Goal: Information Seeking & Learning: Learn about a topic

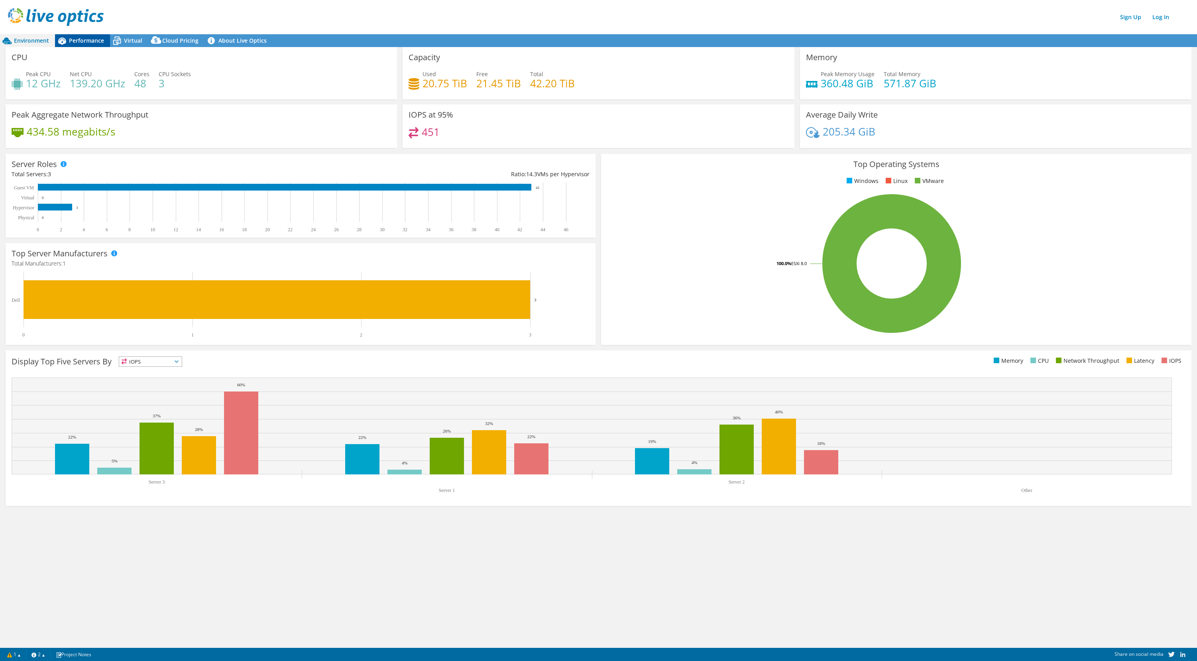
click at [89, 41] on span "Performance" at bounding box center [86, 41] width 35 height 8
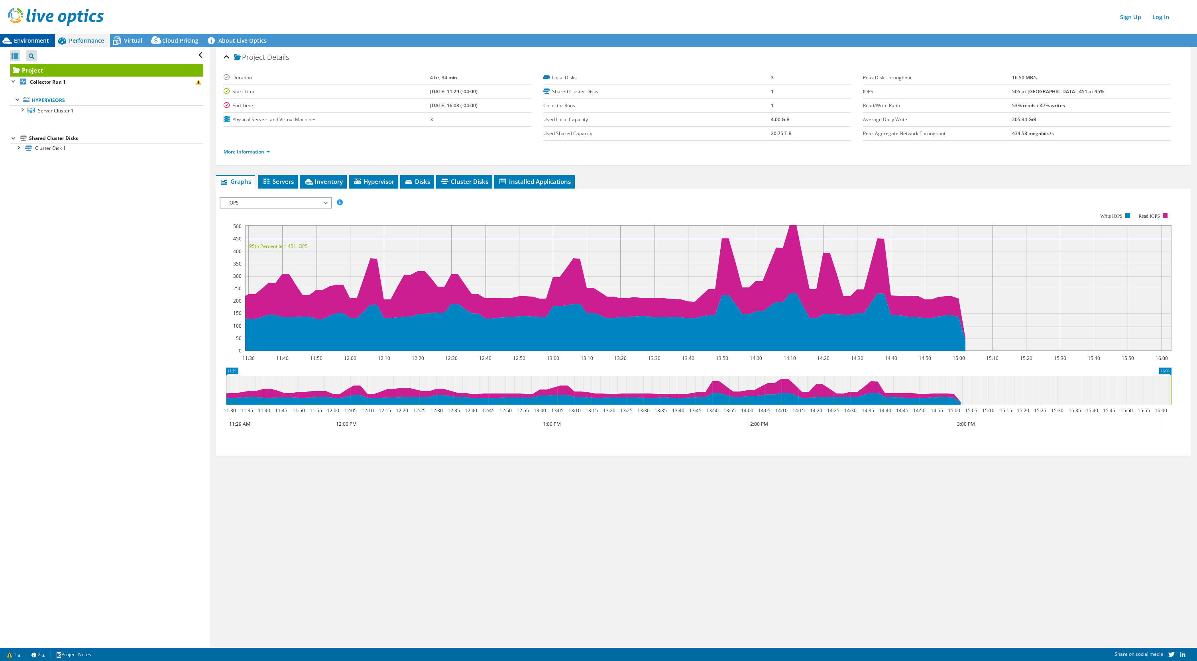
click at [29, 39] on span "Environment" at bounding box center [31, 41] width 35 height 8
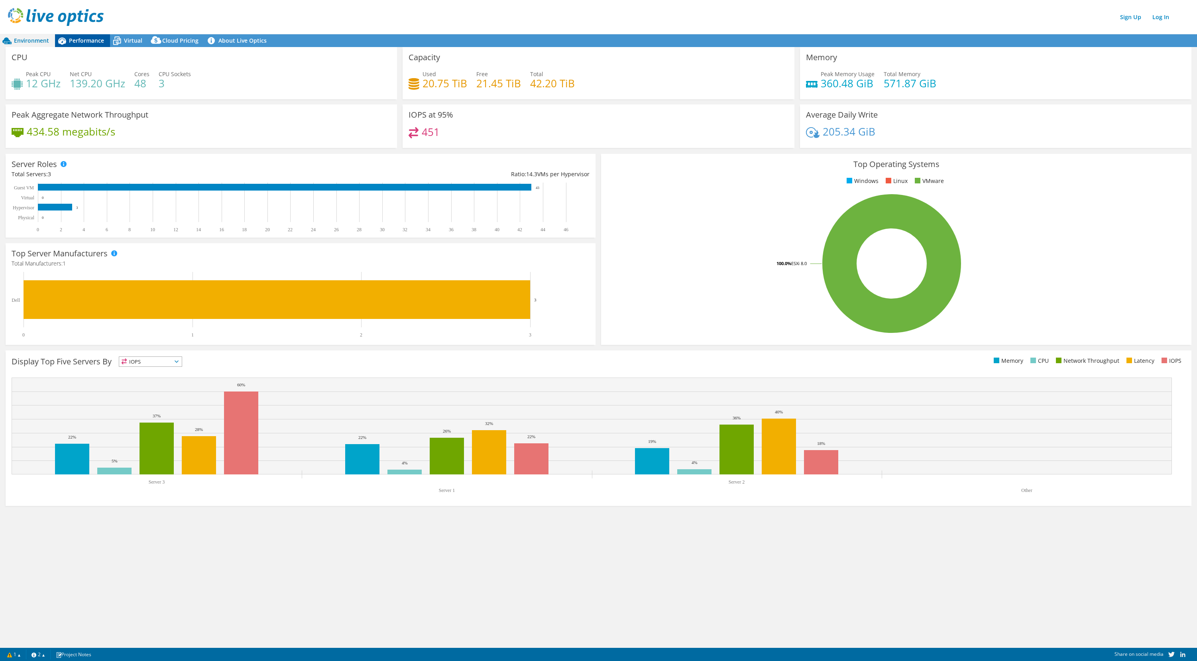
click at [88, 40] on span "Performance" at bounding box center [86, 41] width 35 height 8
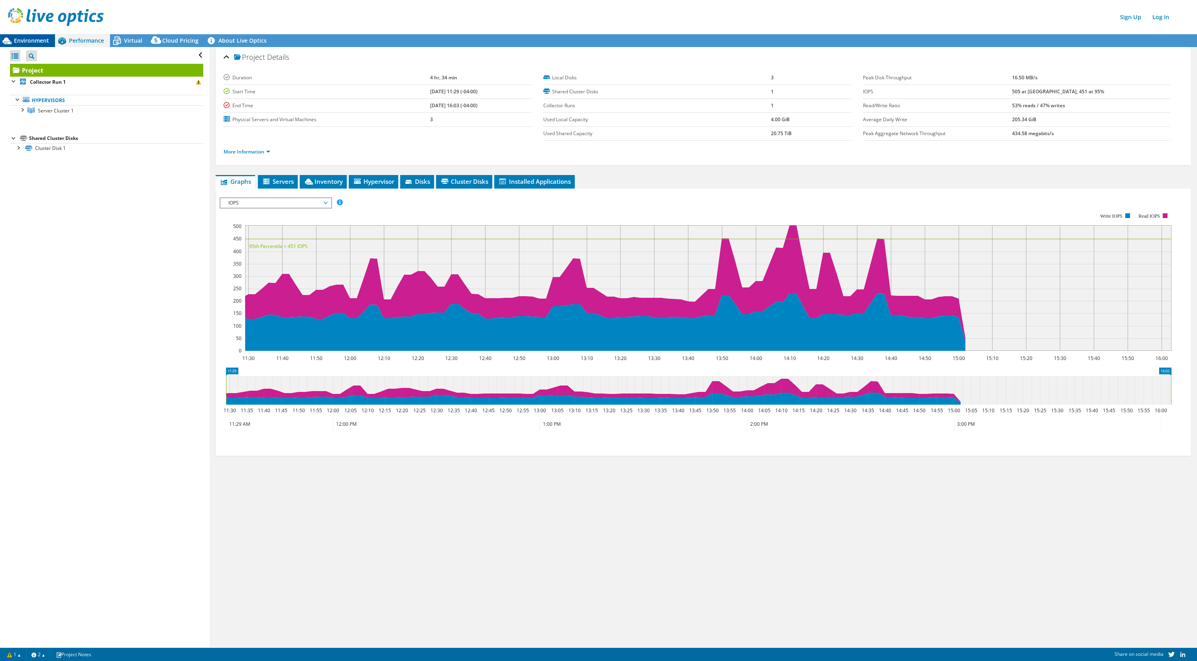
click at [26, 38] on span "Environment" at bounding box center [31, 41] width 35 height 8
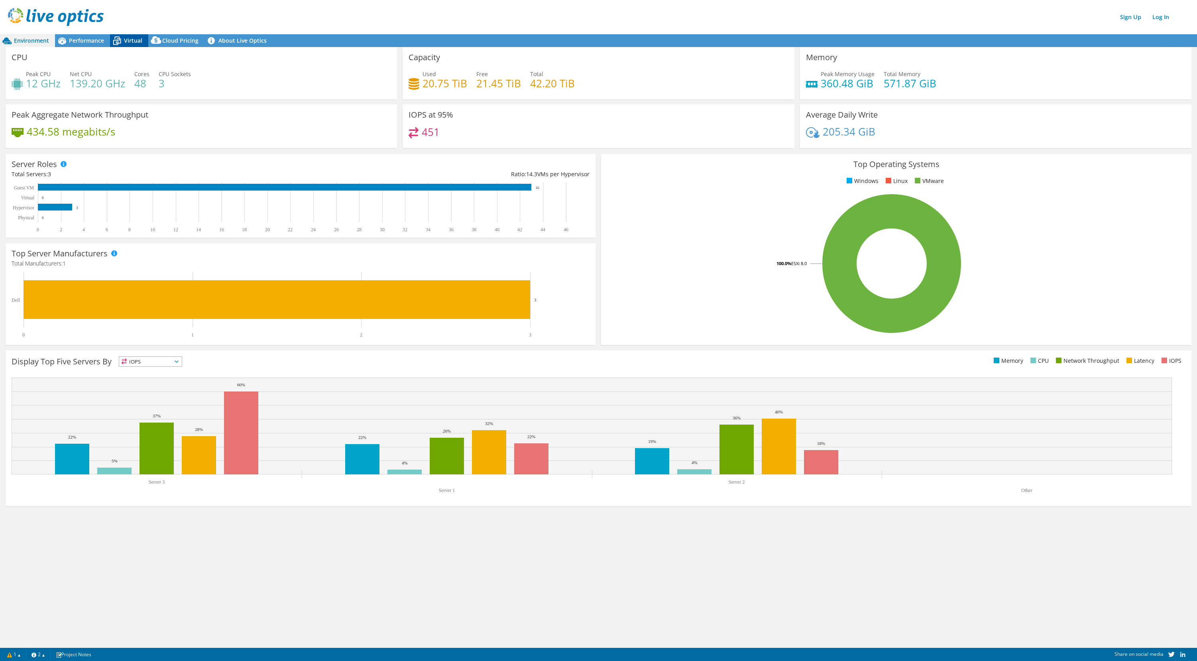
click at [132, 39] on span "Virtual" at bounding box center [133, 41] width 18 height 8
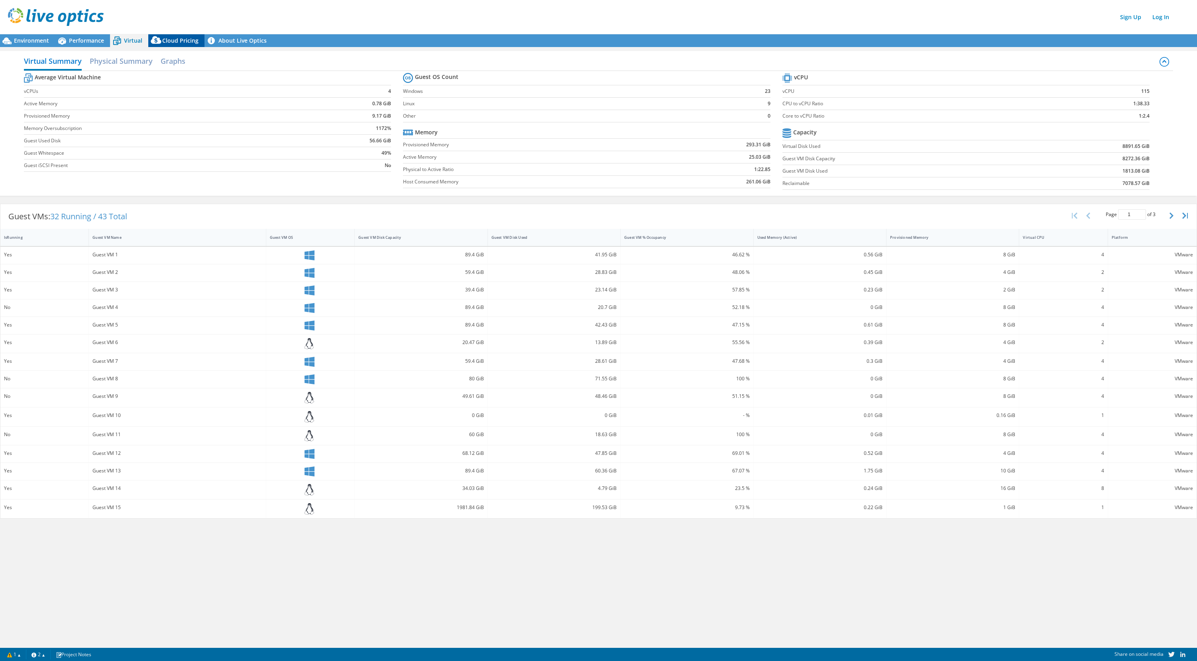
click at [171, 45] on div "Cloud Pricing" at bounding box center [176, 40] width 56 height 13
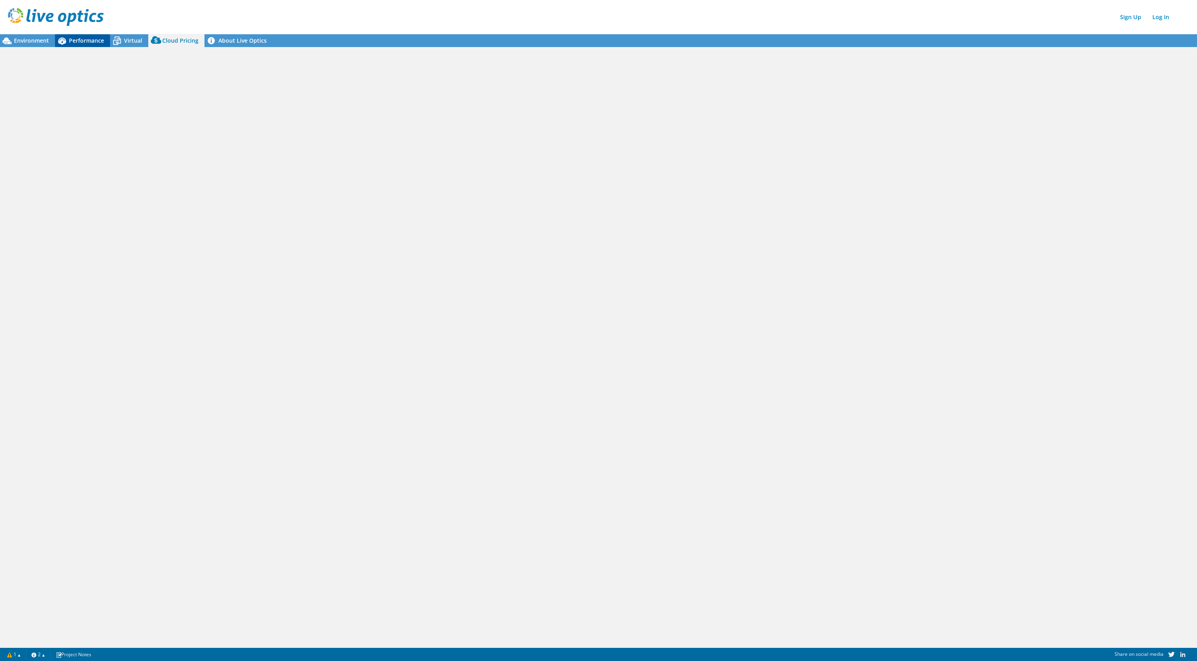
click at [94, 39] on span "Performance" at bounding box center [86, 41] width 35 height 8
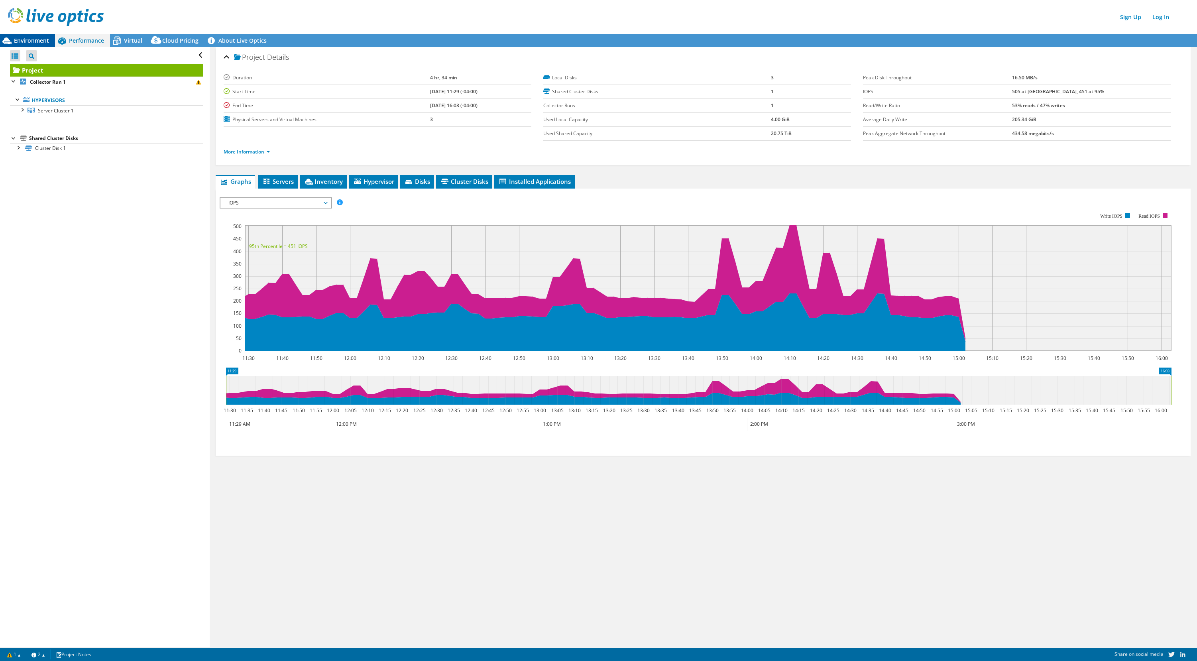
click at [40, 40] on span "Environment" at bounding box center [31, 41] width 35 height 8
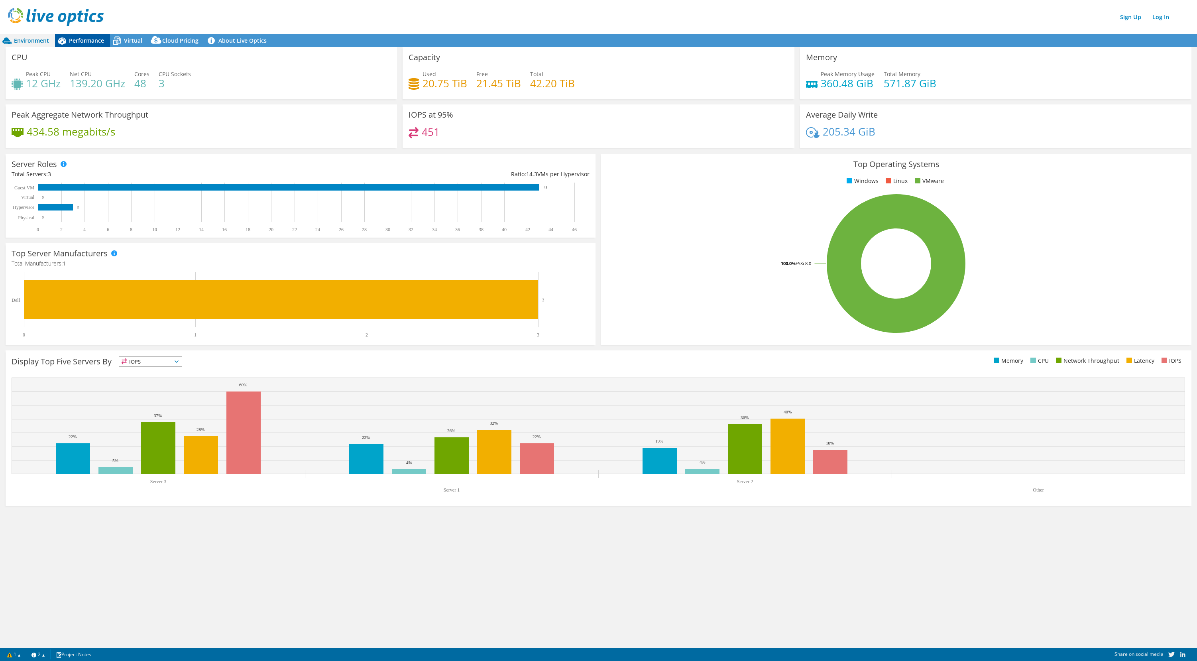
click at [90, 40] on span "Performance" at bounding box center [86, 41] width 35 height 8
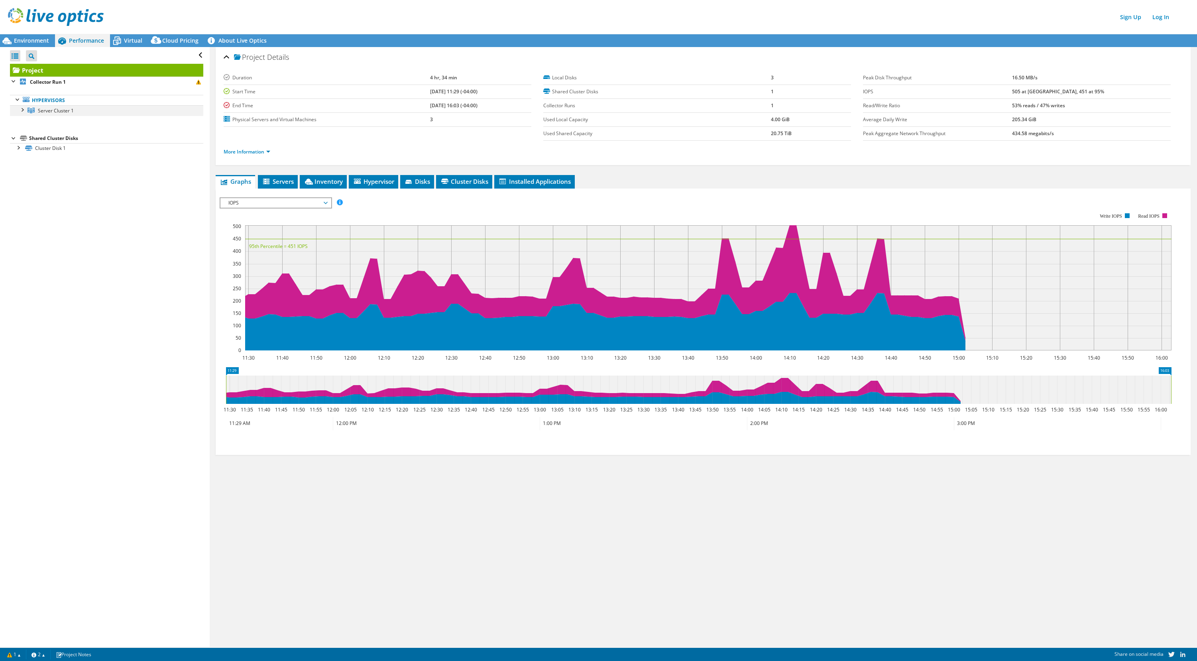
click at [22, 108] on div at bounding box center [22, 109] width 8 height 8
click at [18, 179] on div at bounding box center [18, 178] width 8 height 8
click at [42, 42] on span "Environment" at bounding box center [31, 41] width 35 height 8
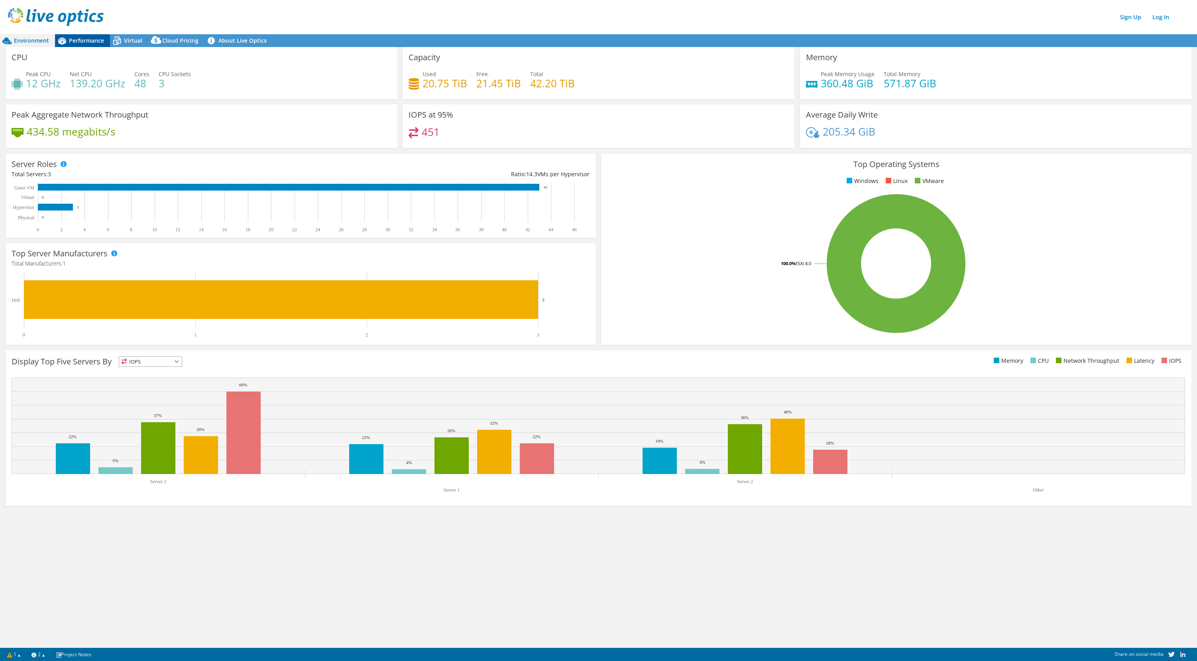
click at [86, 41] on span "Performance" at bounding box center [86, 41] width 35 height 8
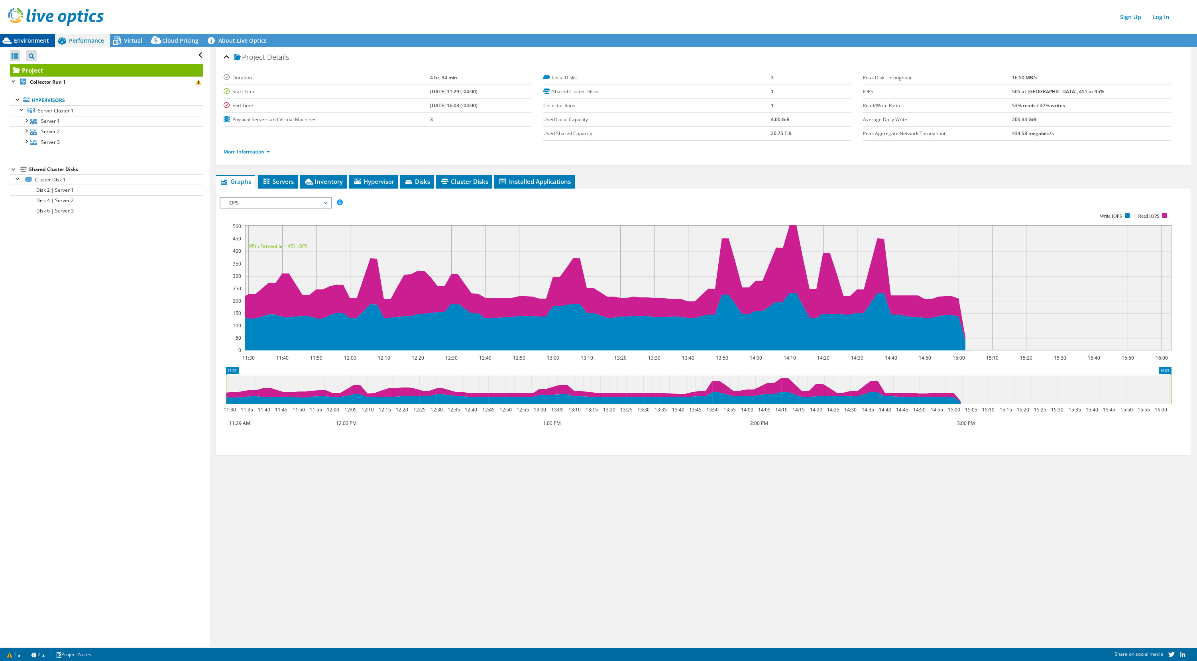
click at [34, 39] on span "Environment" at bounding box center [31, 41] width 35 height 8
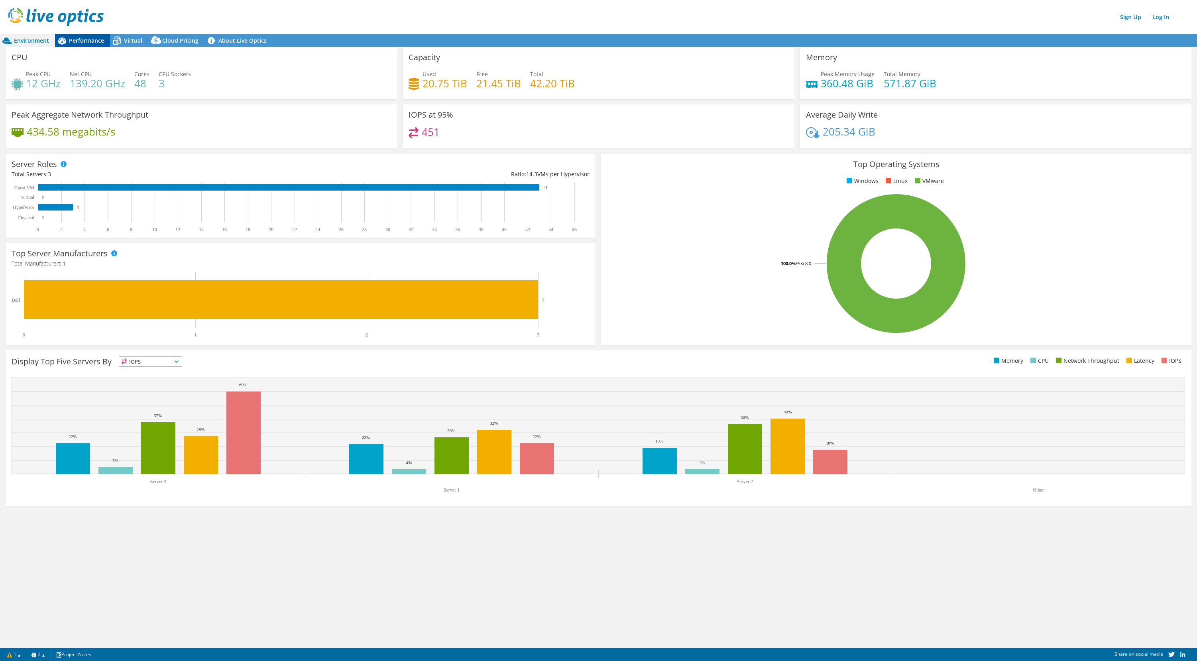
click at [98, 41] on span "Performance" at bounding box center [86, 41] width 35 height 8
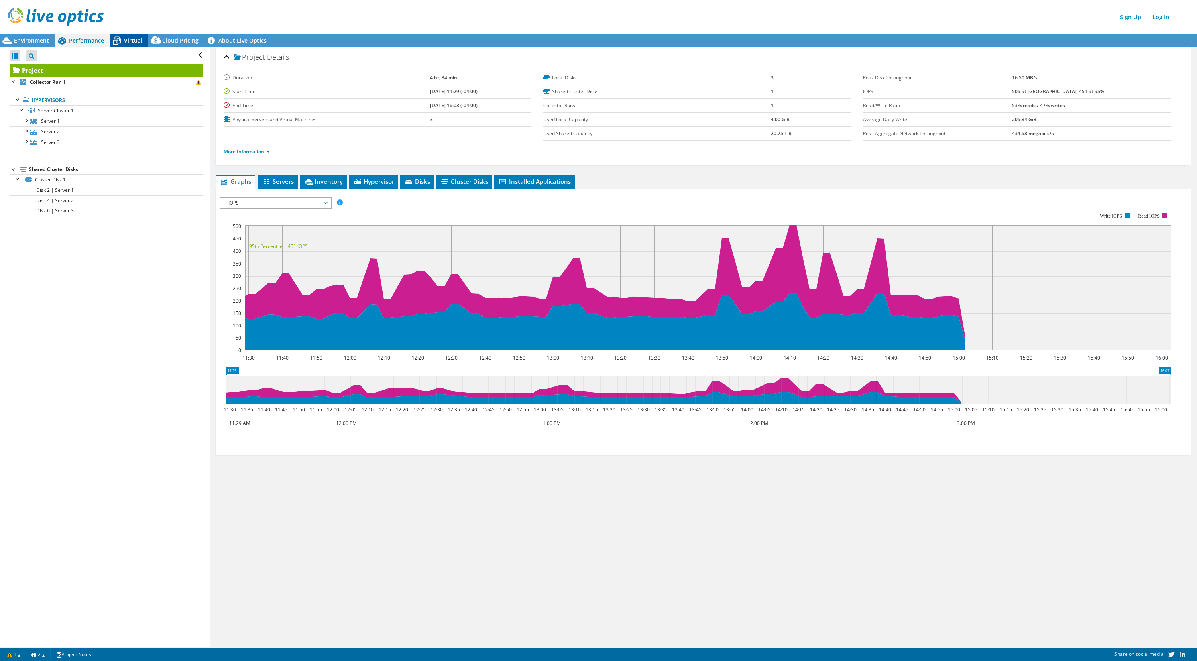
click at [137, 39] on span "Virtual" at bounding box center [133, 41] width 18 height 8
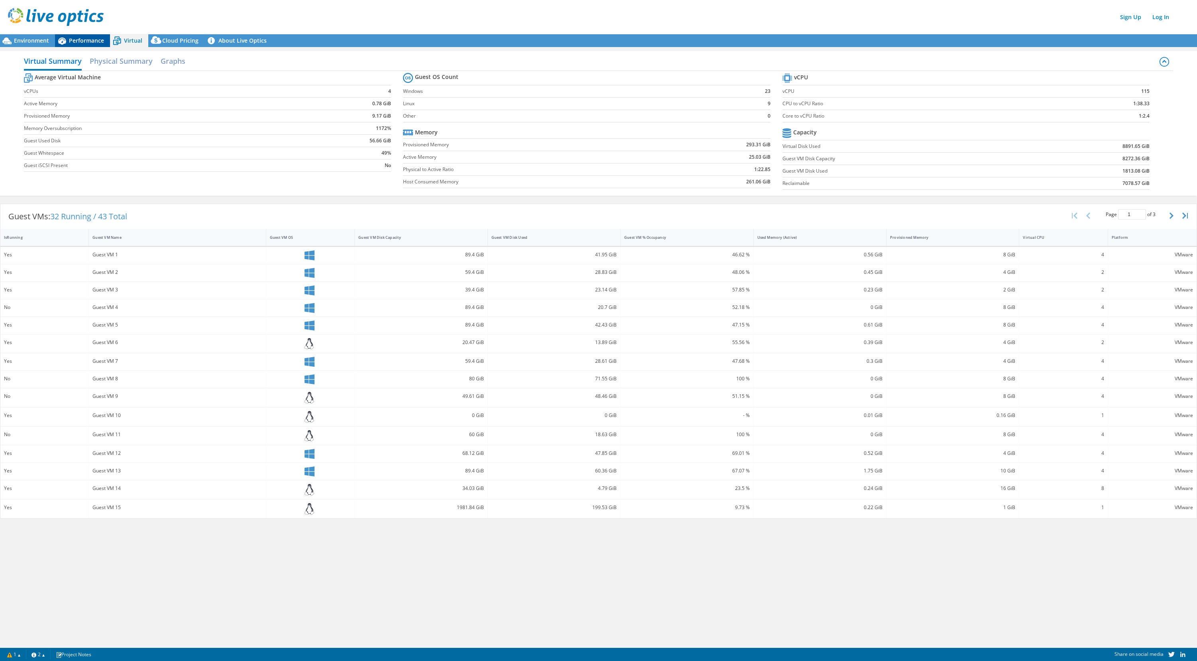
click at [87, 46] on div "Performance" at bounding box center [82, 40] width 55 height 13
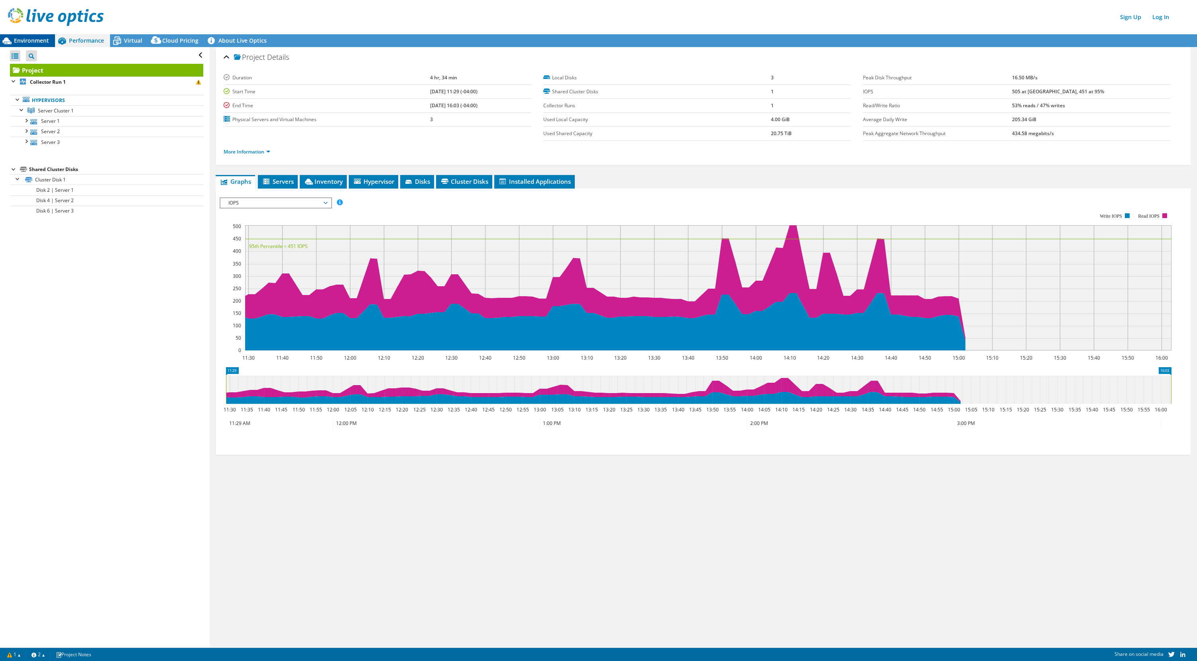
click at [34, 35] on div "Environment" at bounding box center [27, 40] width 55 height 13
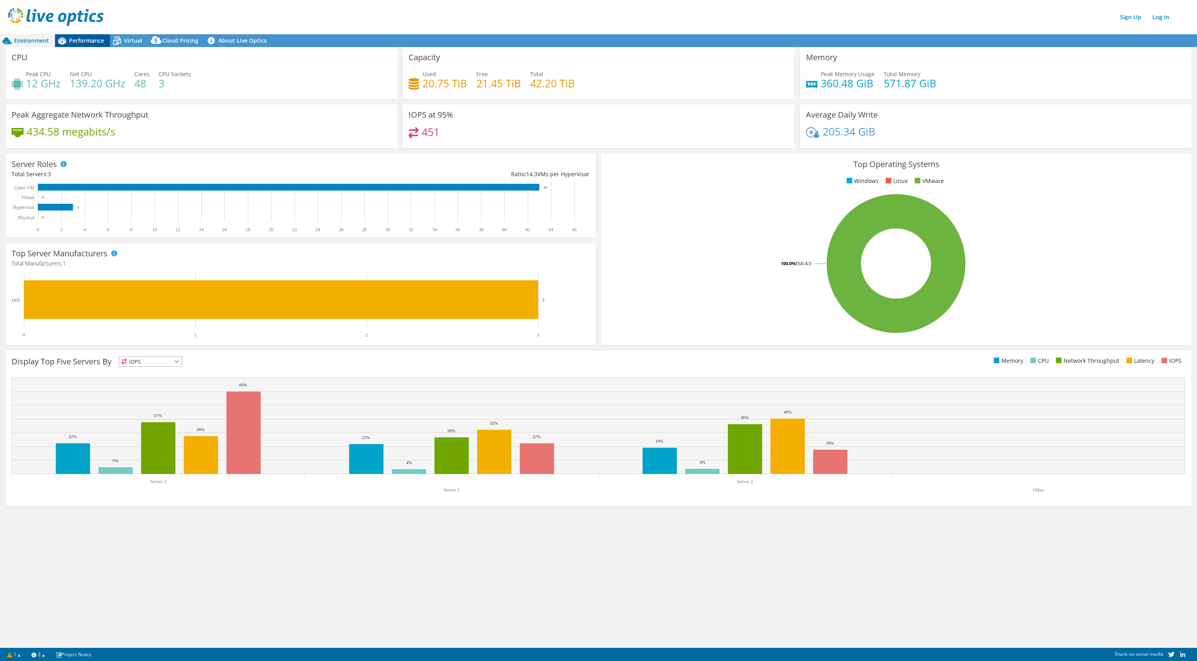
click at [83, 34] on div "Performance" at bounding box center [82, 40] width 55 height 13
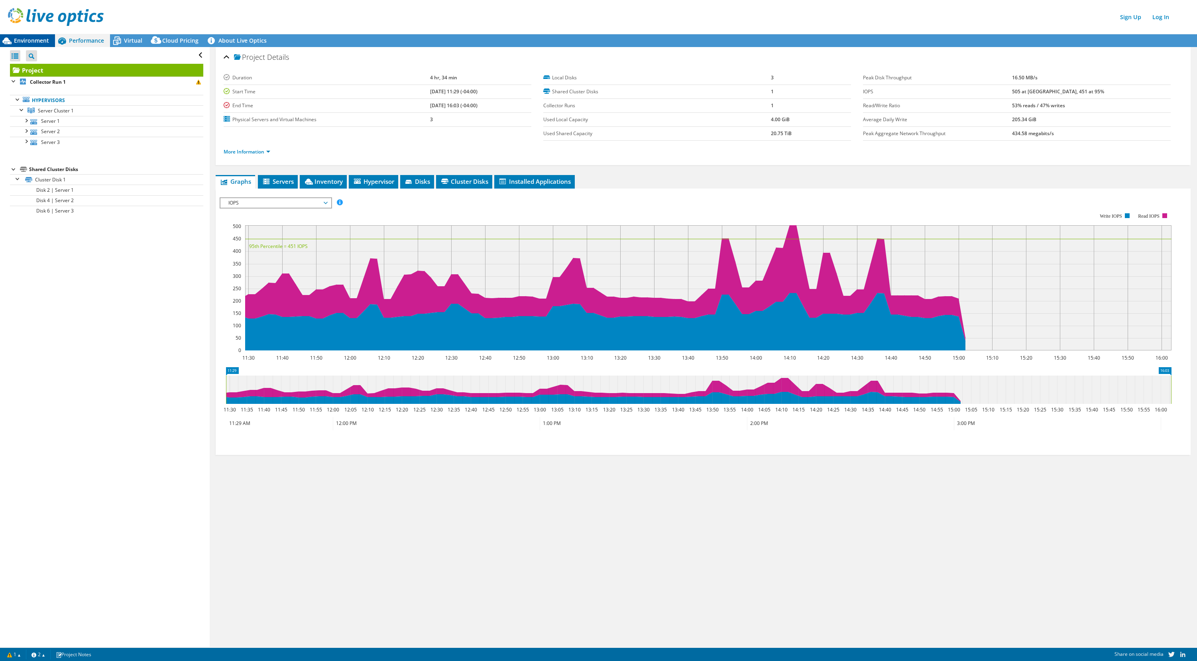
click at [37, 40] on span "Environment" at bounding box center [31, 41] width 35 height 8
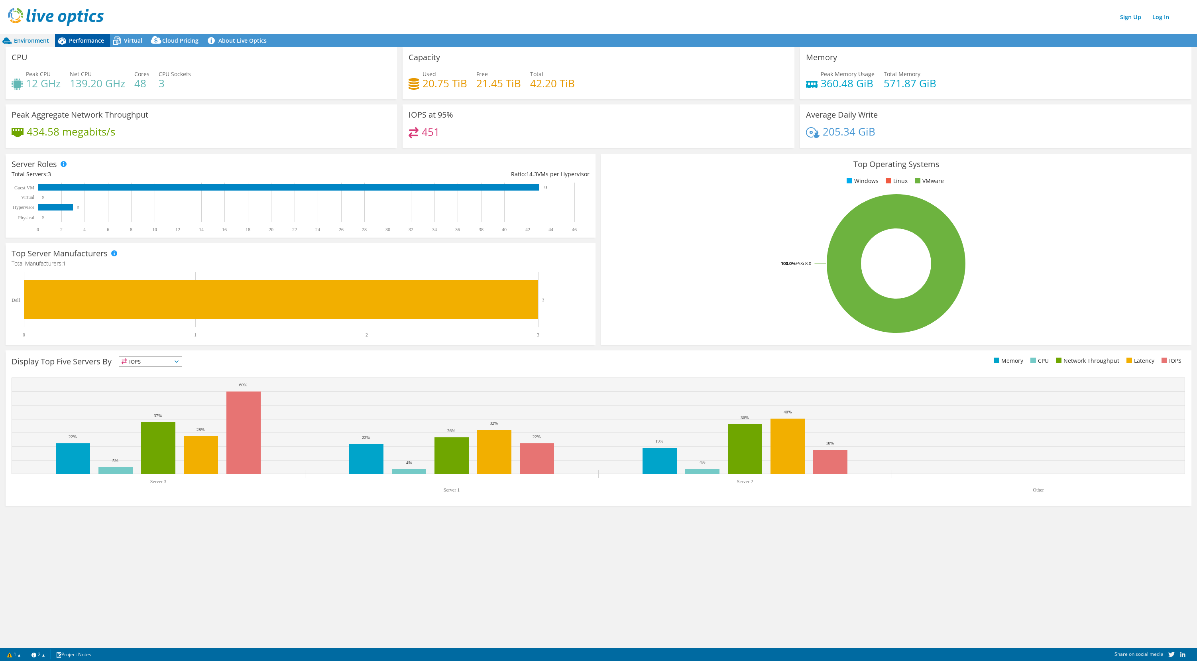
click at [92, 34] on div "Performance" at bounding box center [82, 40] width 55 height 13
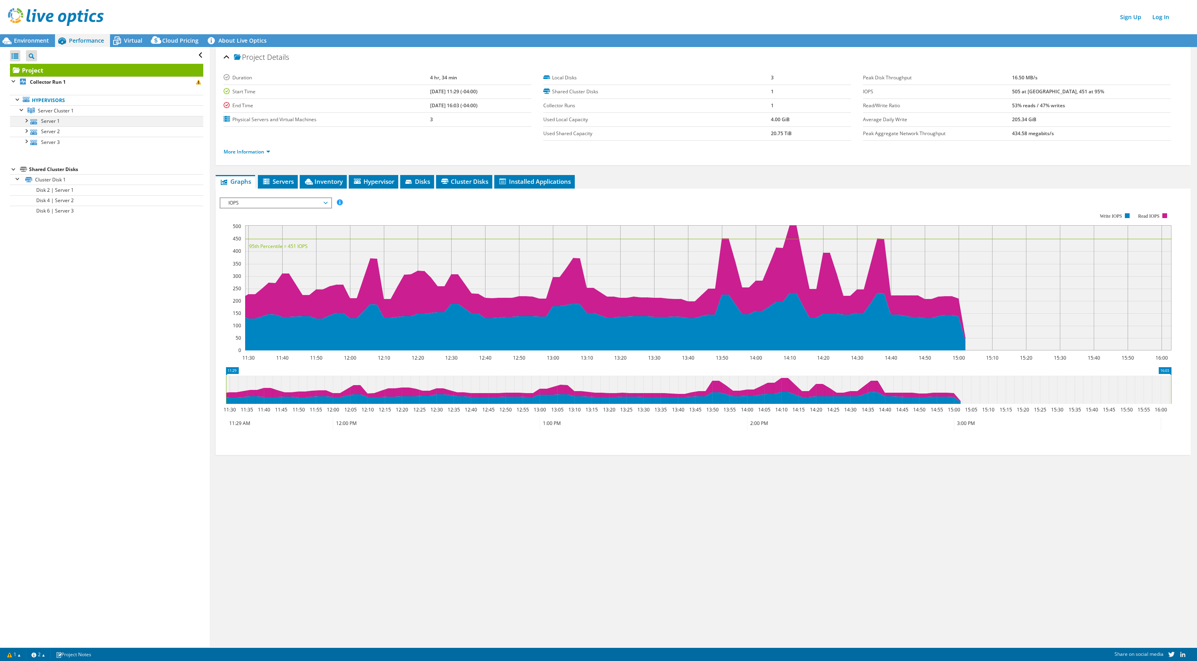
click at [27, 119] on div at bounding box center [26, 120] width 8 height 8
click at [131, 40] on span "Virtual" at bounding box center [133, 41] width 18 height 8
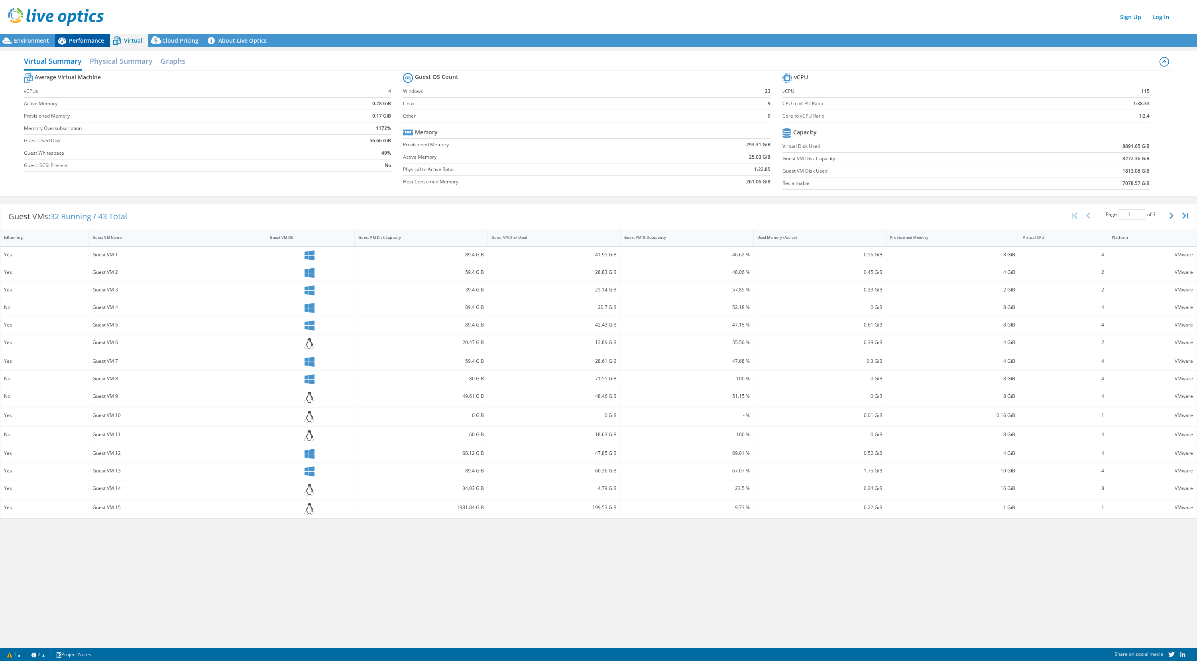
click at [86, 42] on span "Performance" at bounding box center [86, 41] width 35 height 8
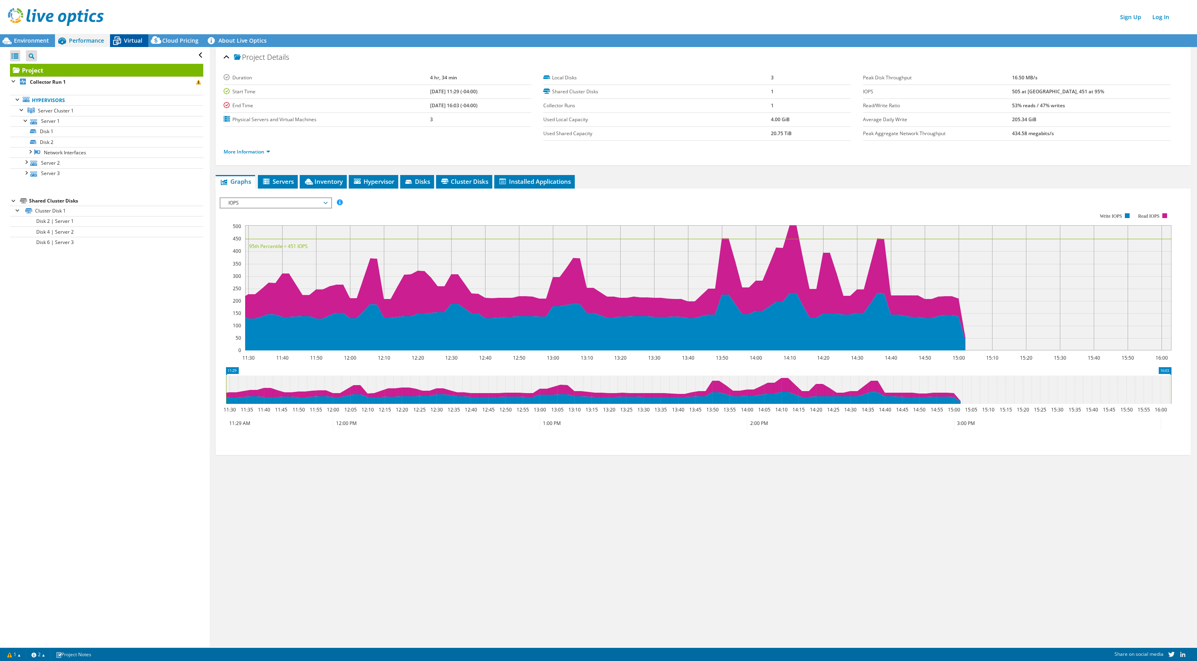
click at [132, 39] on span "Virtual" at bounding box center [133, 41] width 18 height 8
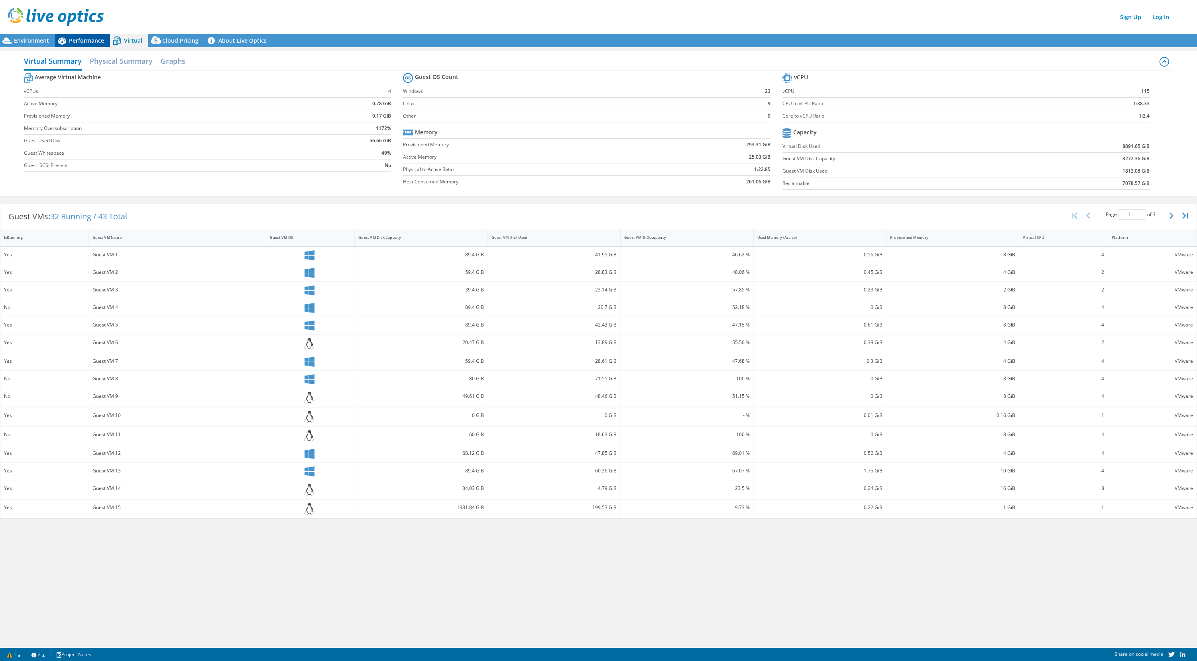
click at [88, 38] on span "Performance" at bounding box center [86, 41] width 35 height 8
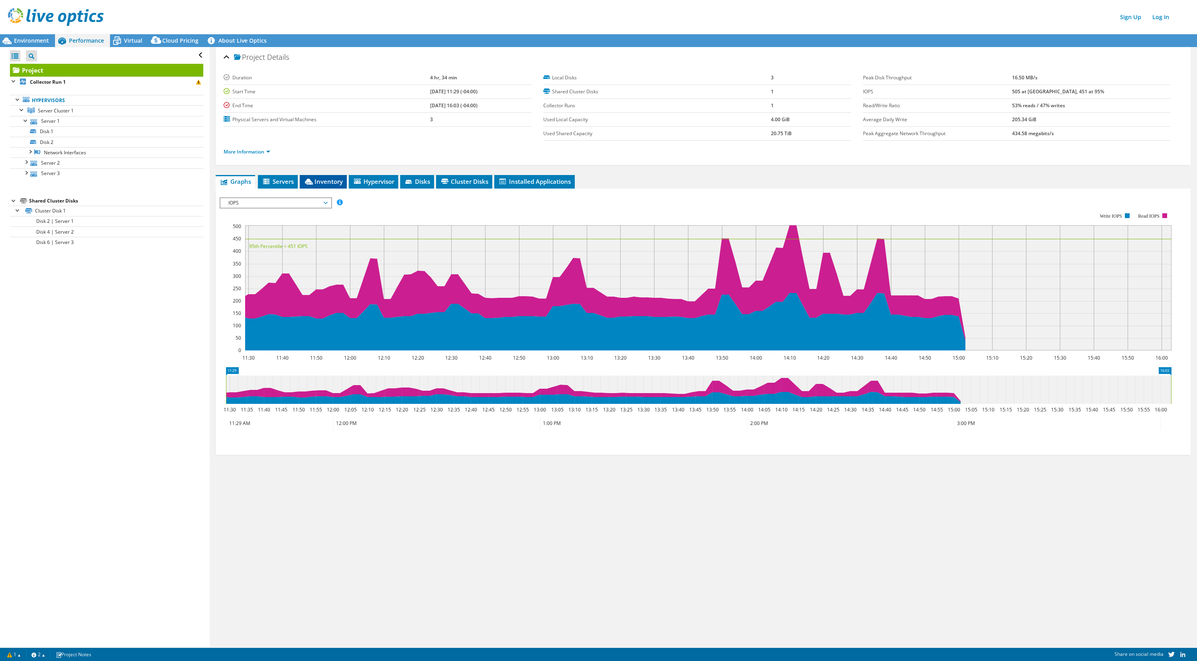
click at [316, 178] on span "Inventory" at bounding box center [323, 181] width 39 height 8
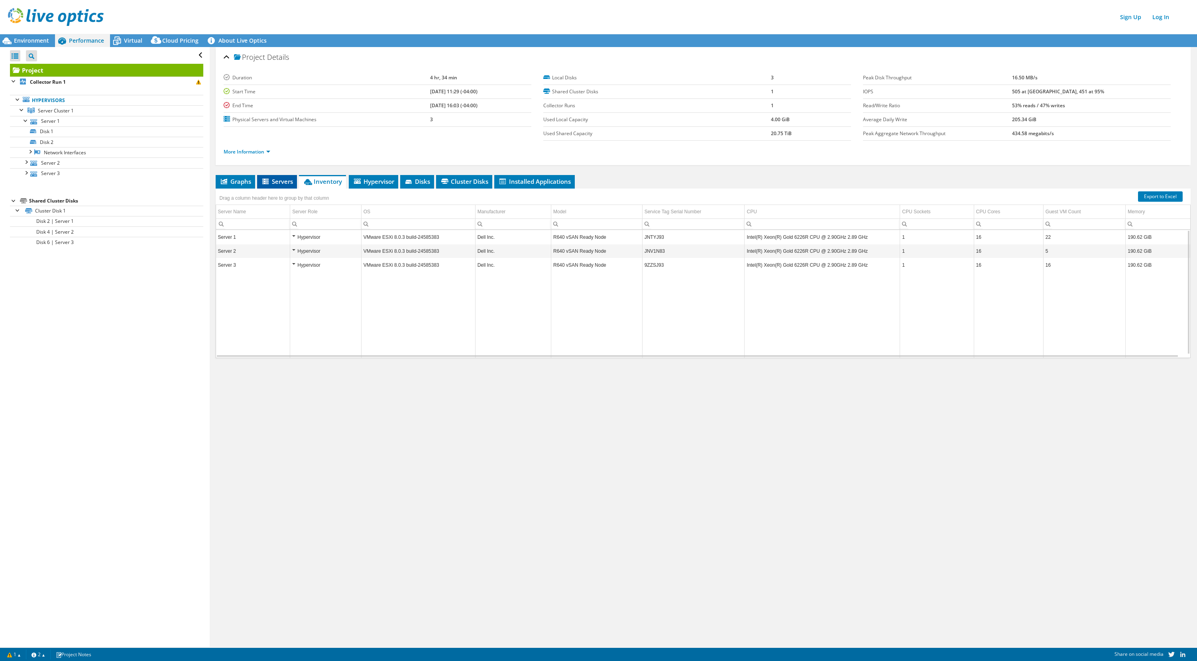
click at [289, 182] on span "Servers" at bounding box center [277, 181] width 32 height 8
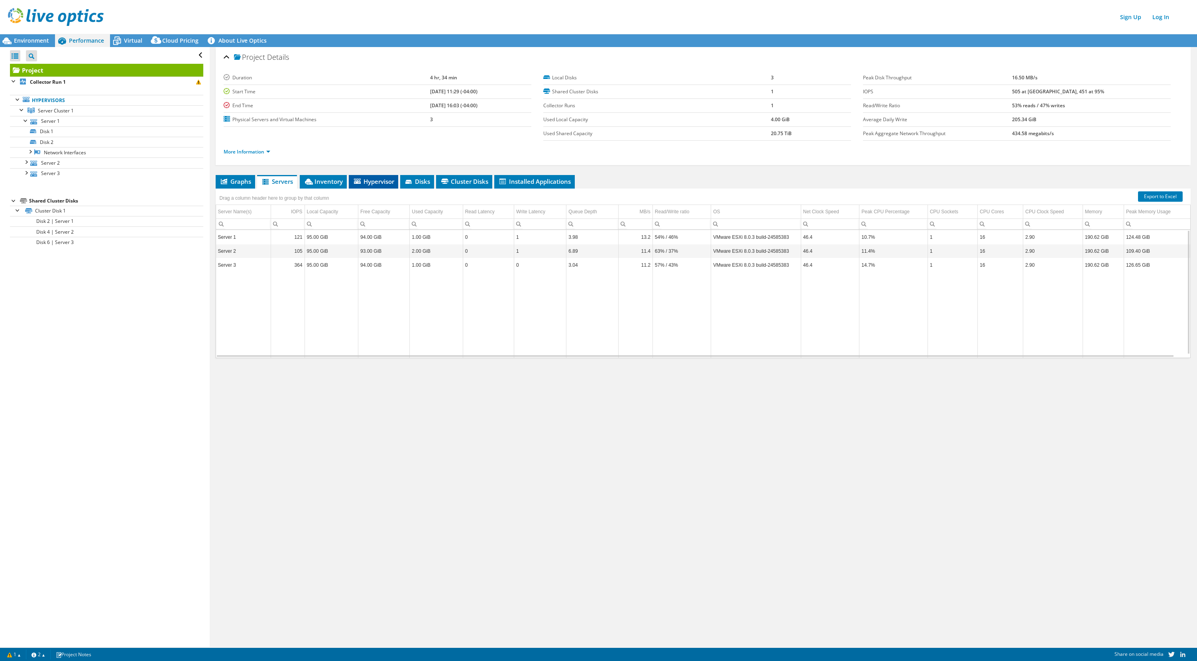
click at [381, 183] on span "Hypervisor" at bounding box center [373, 181] width 41 height 8
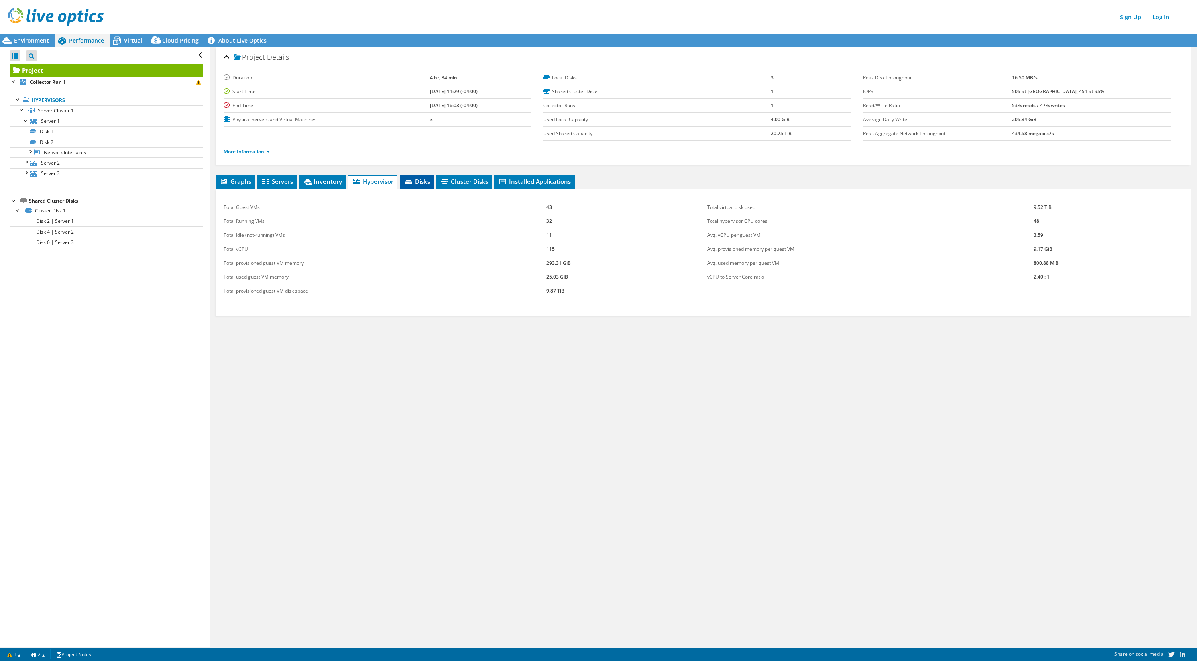
click at [425, 183] on span "Disks" at bounding box center [417, 181] width 26 height 8
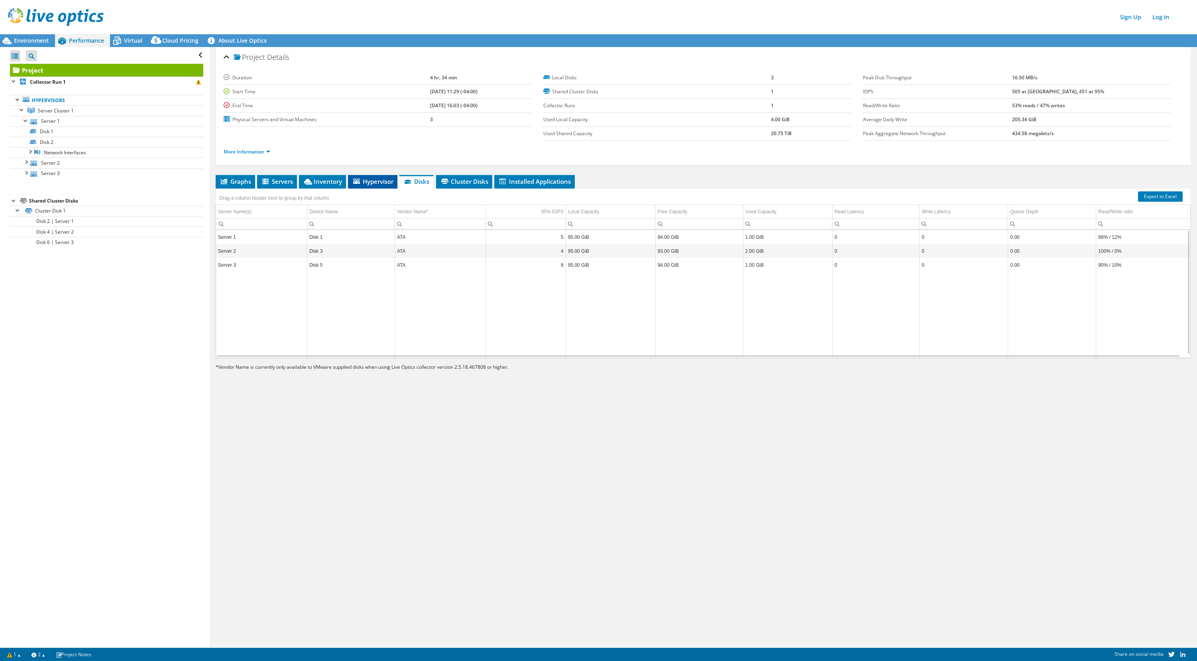
click at [375, 186] on li "Hypervisor" at bounding box center [372, 182] width 49 height 14
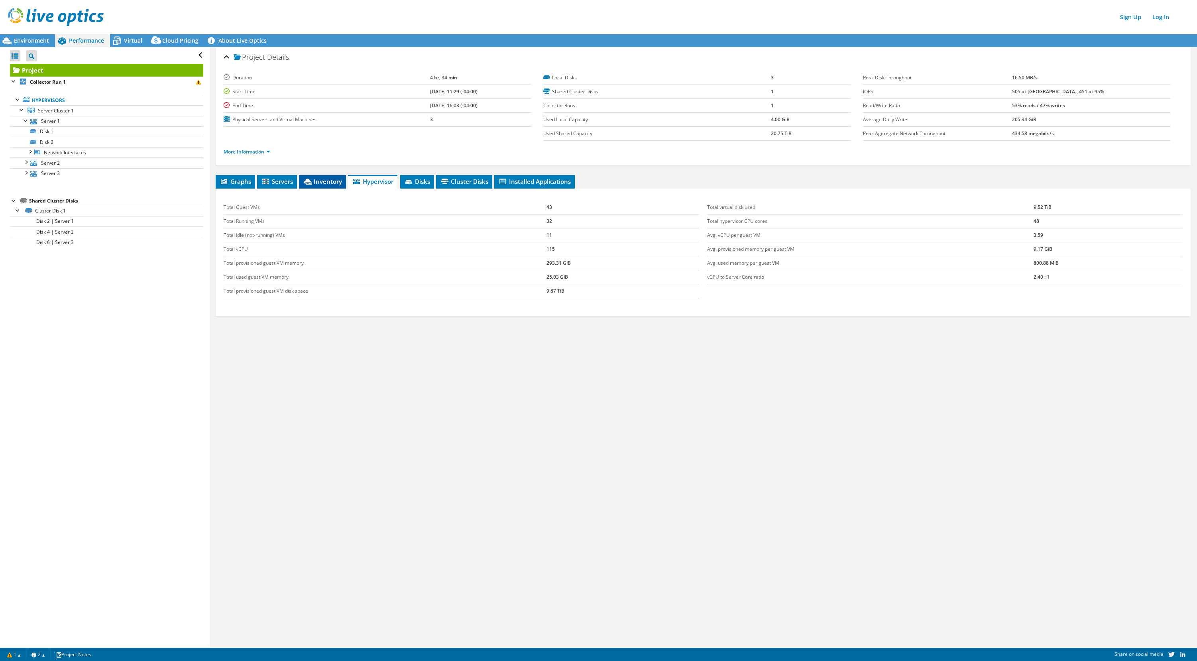
click at [327, 181] on span "Inventory" at bounding box center [322, 181] width 39 height 8
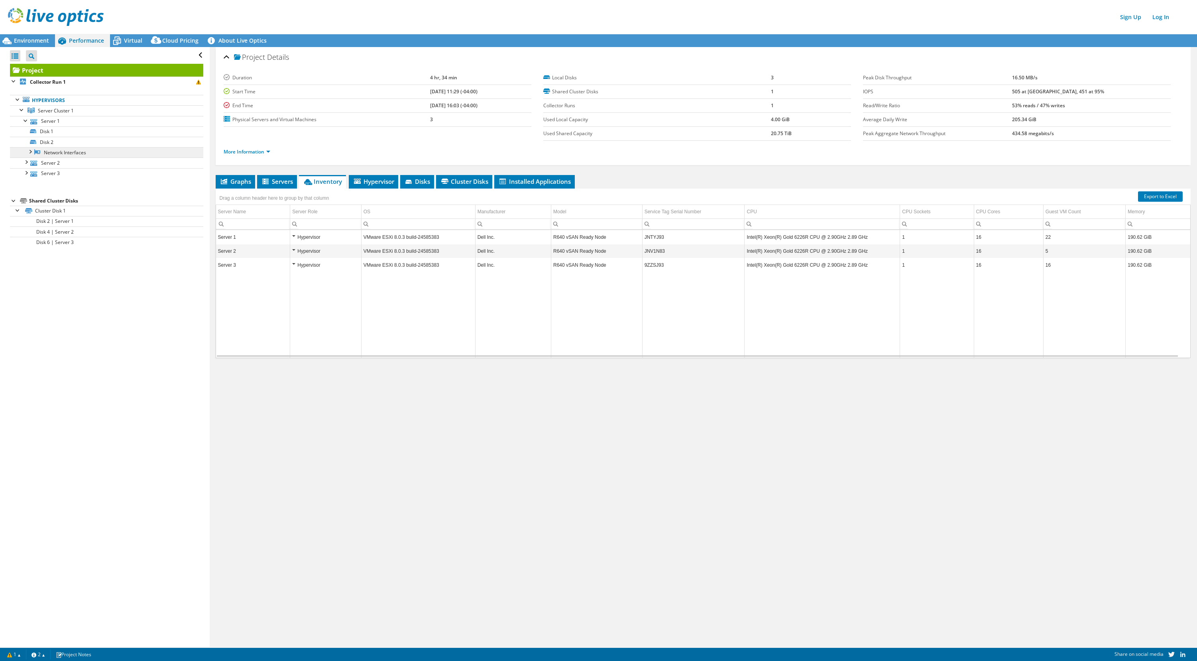
click at [59, 150] on link "Network Interfaces" at bounding box center [106, 152] width 193 height 10
click at [24, 161] on div at bounding box center [26, 161] width 8 height 8
click at [60, 152] on link "Network Interfaces" at bounding box center [106, 152] width 193 height 10
click at [37, 153] on icon at bounding box center [37, 151] width 6 height 5
click at [30, 151] on div at bounding box center [30, 151] width 8 height 8
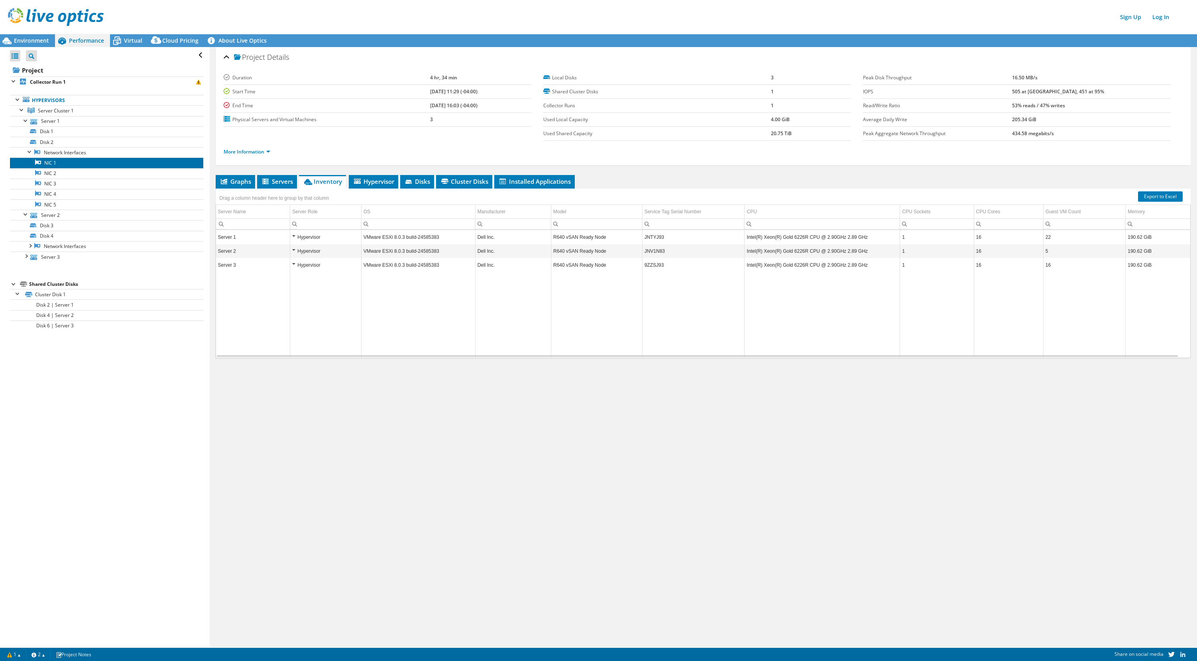
click at [43, 165] on link "NIC 1" at bounding box center [106, 162] width 193 height 10
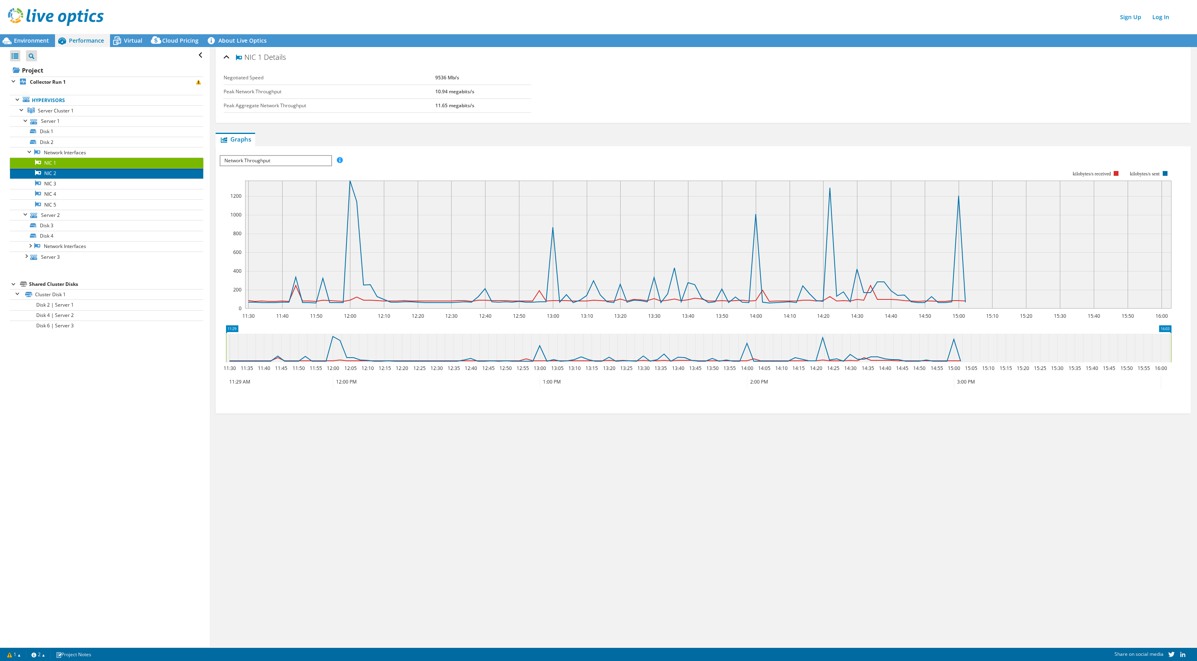
click at [48, 174] on link "NIC 2" at bounding box center [106, 173] width 193 height 10
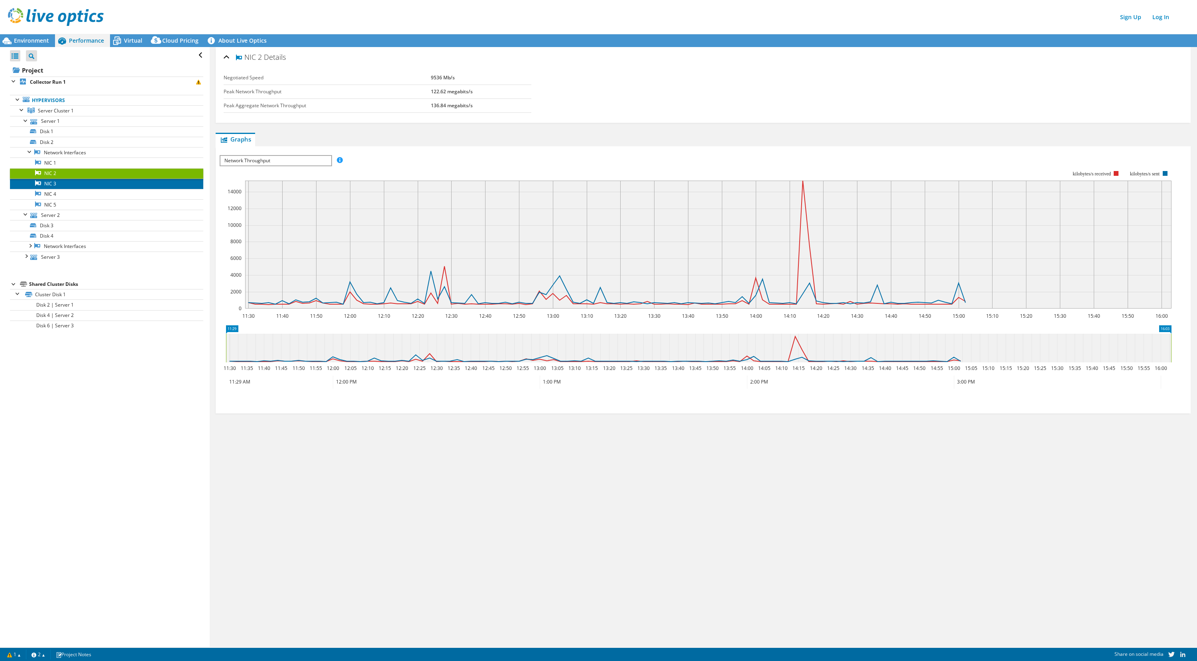
click at [50, 183] on link "NIC 3" at bounding box center [106, 184] width 193 height 10
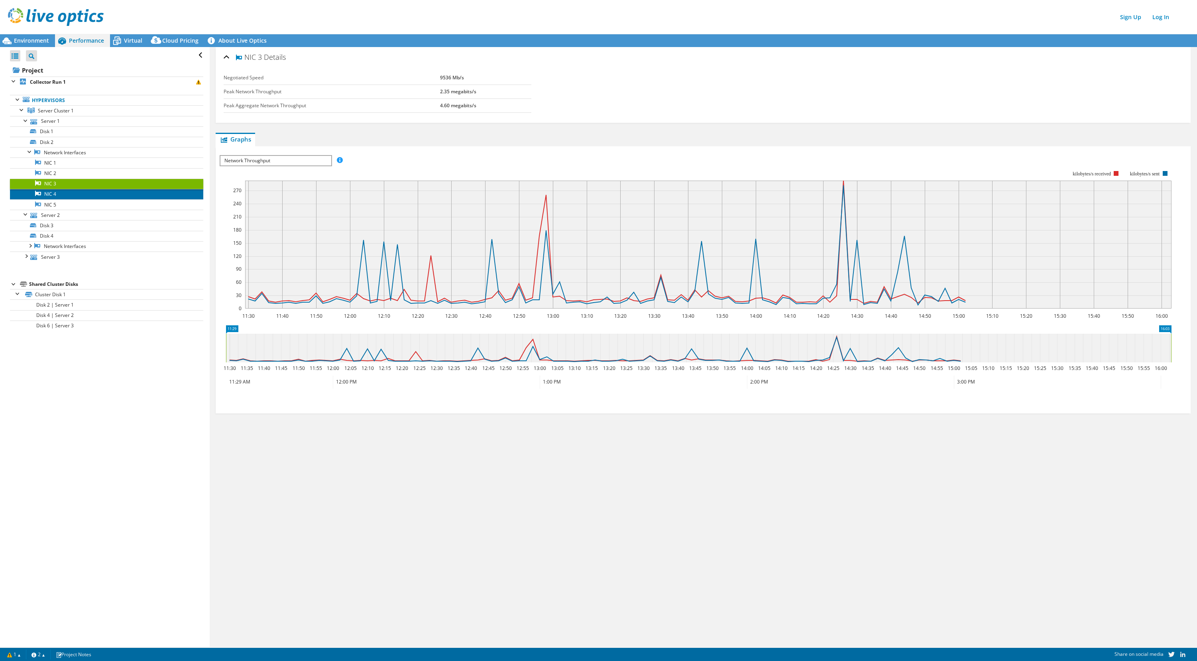
click at [50, 198] on link "NIC 4" at bounding box center [106, 194] width 193 height 10
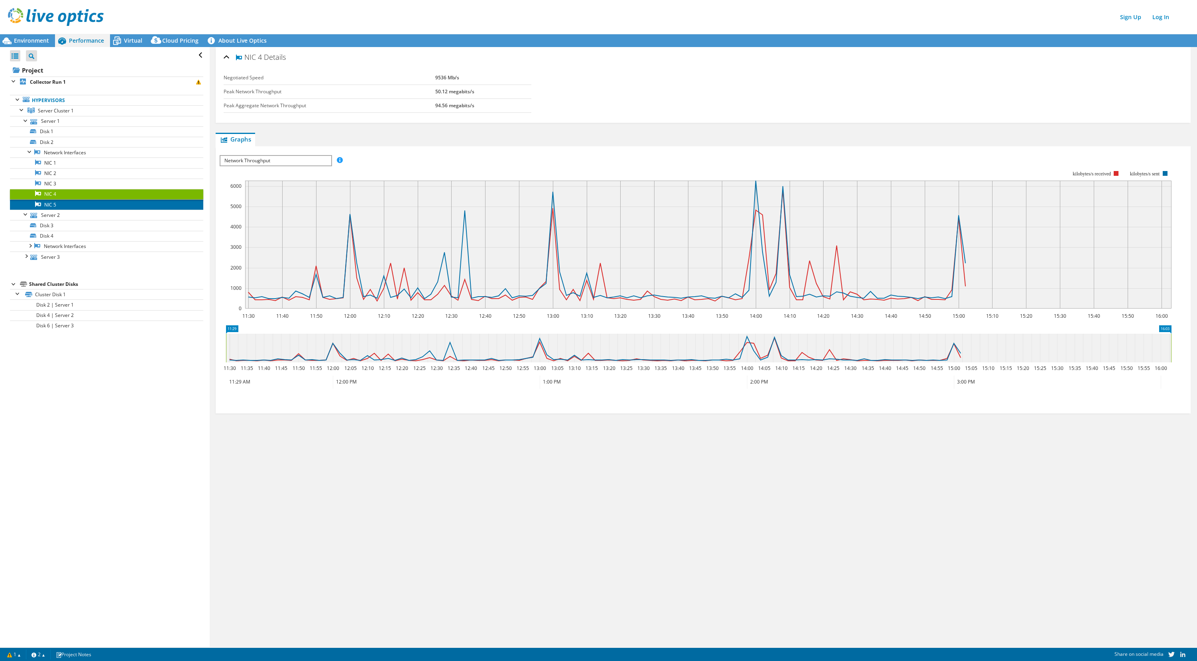
click at [50, 208] on link "NIC 5" at bounding box center [106, 204] width 193 height 10
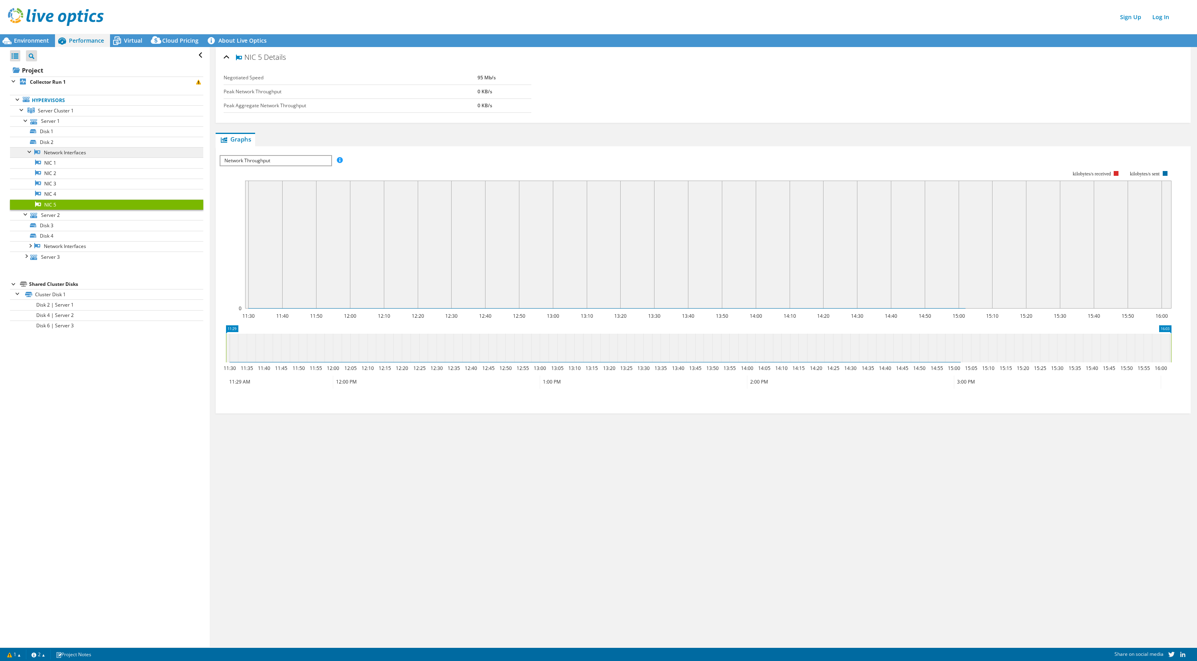
click at [57, 154] on link "Network Interfaces" at bounding box center [106, 152] width 193 height 10
click at [47, 162] on link "NIC 1" at bounding box center [106, 162] width 193 height 10
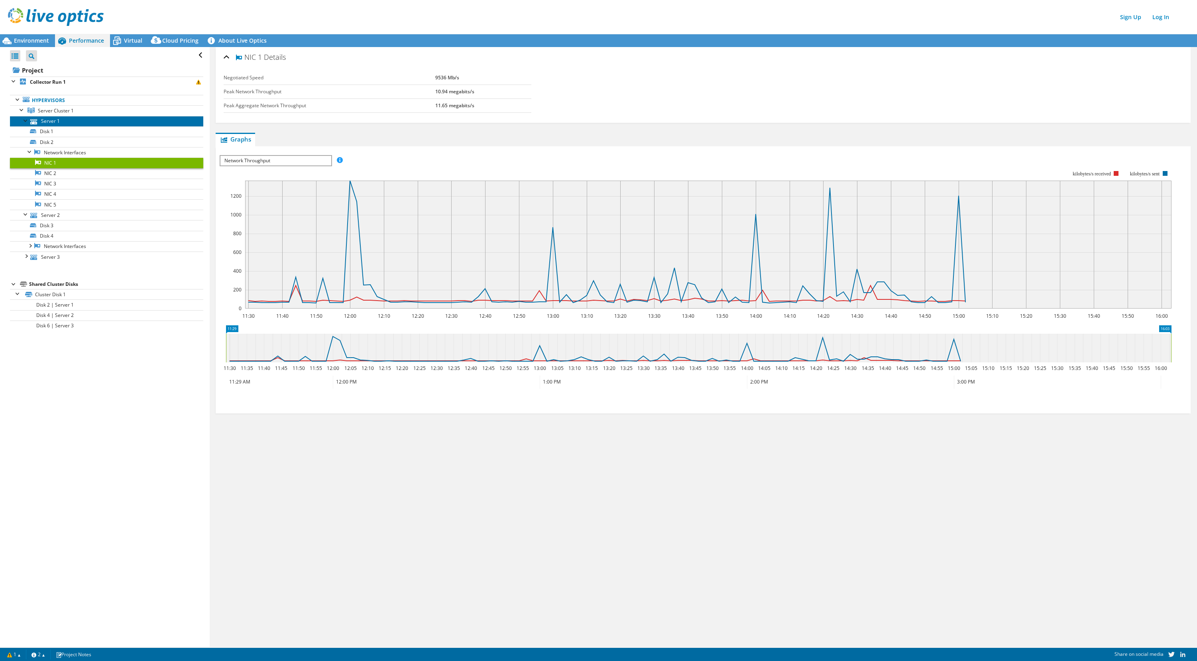
click at [47, 121] on link "Server 1" at bounding box center [106, 121] width 193 height 10
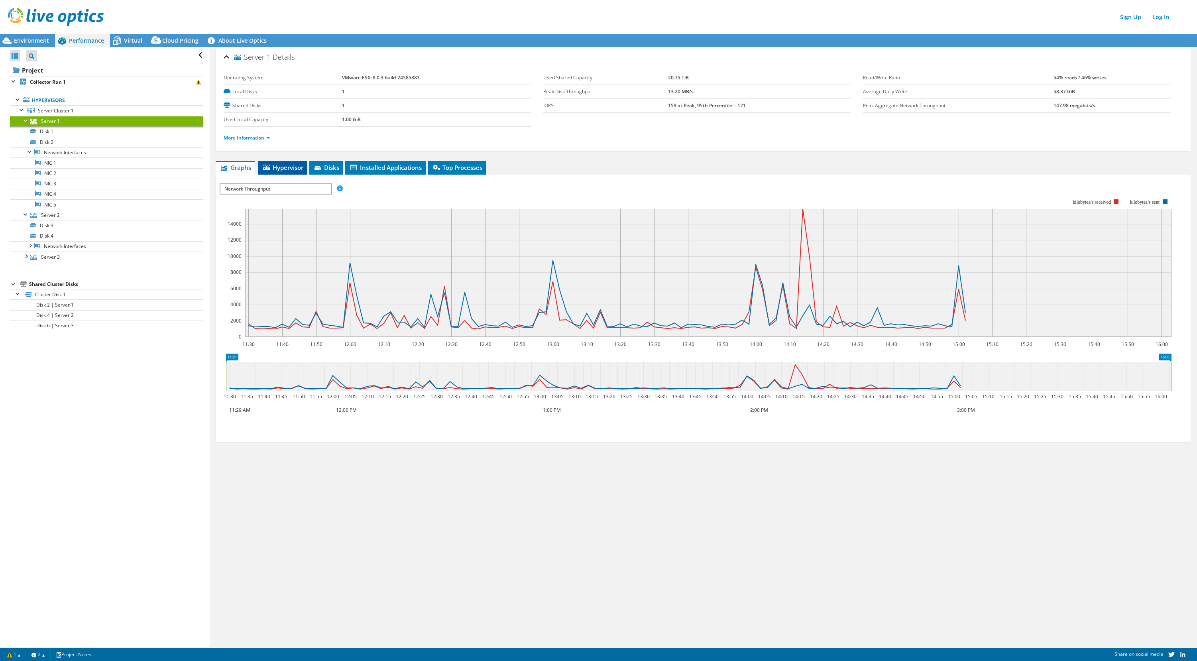
click at [281, 170] on span "Hypervisor" at bounding box center [282, 167] width 41 height 8
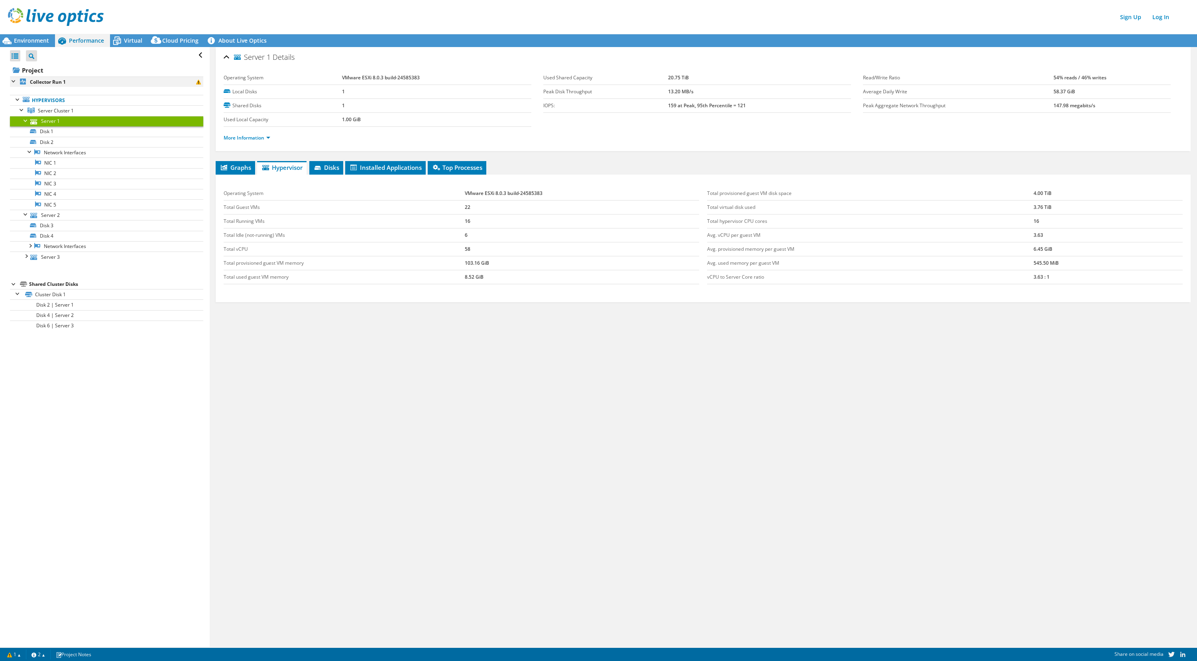
click at [11, 81] on div at bounding box center [14, 81] width 8 height 8
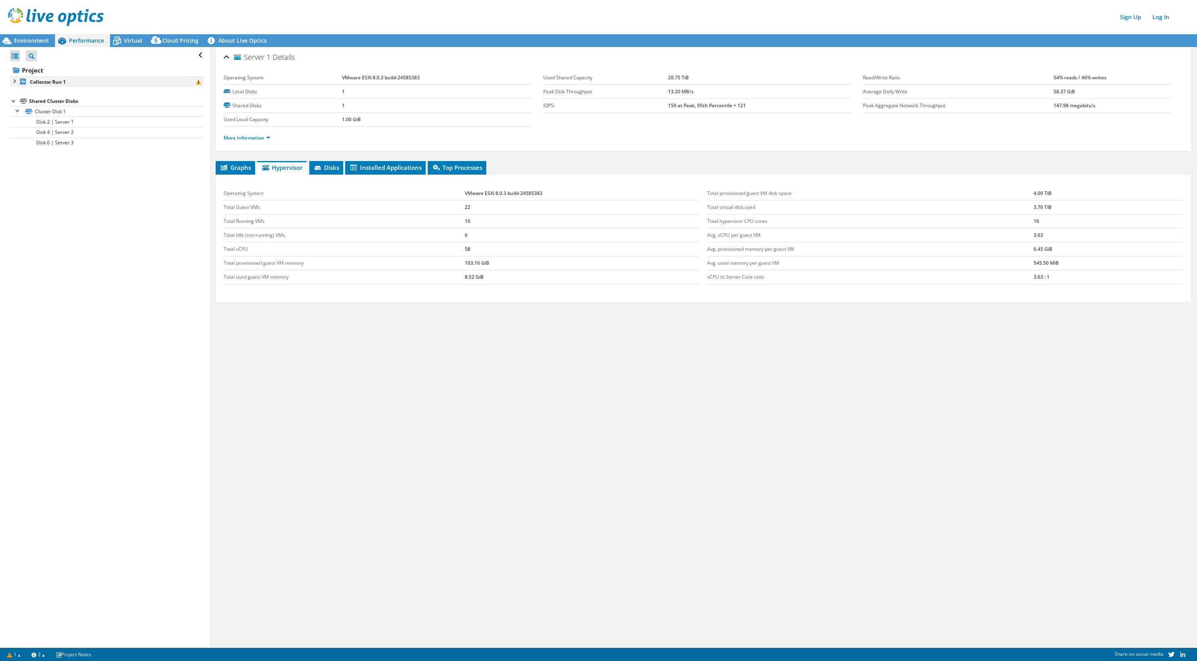
click at [13, 82] on div at bounding box center [14, 81] width 8 height 8
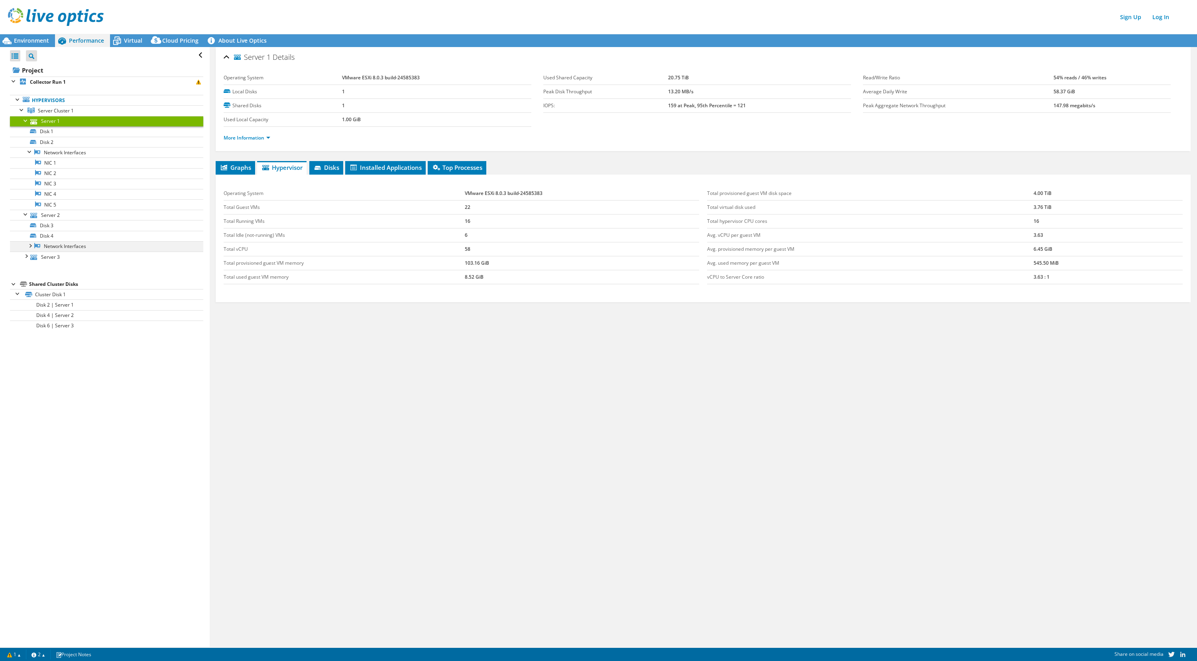
click at [30, 245] on div at bounding box center [30, 245] width 8 height 8
click at [77, 257] on link "NIC 6" at bounding box center [106, 256] width 193 height 10
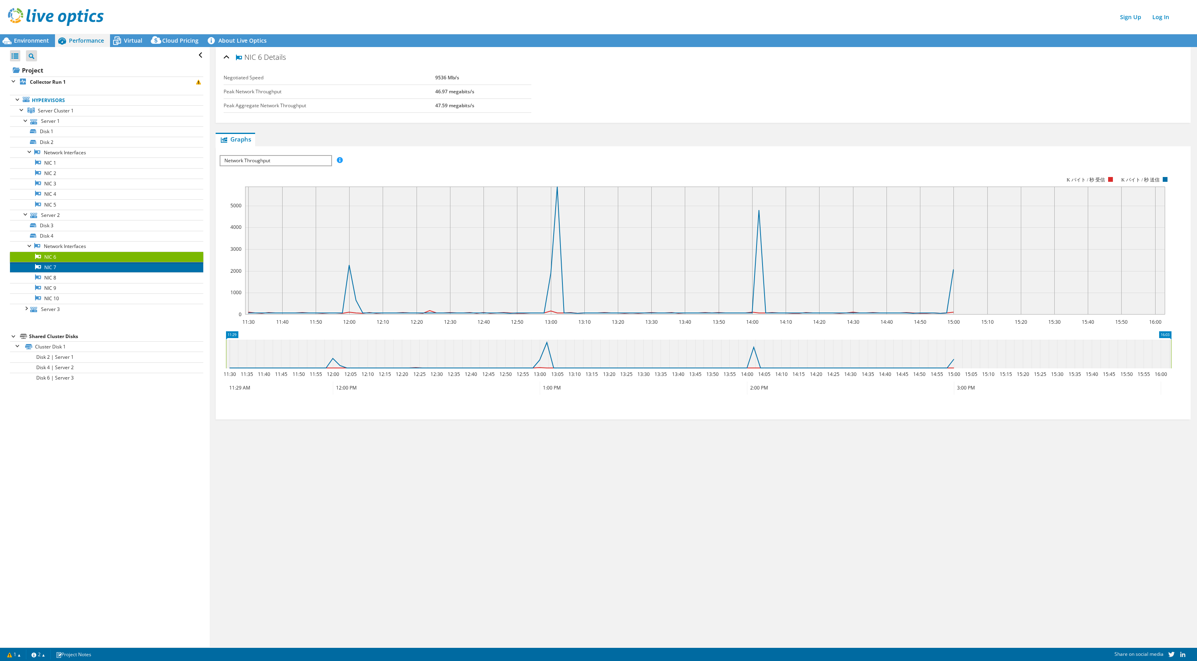
click at [77, 269] on link "NIC 7" at bounding box center [106, 267] width 193 height 10
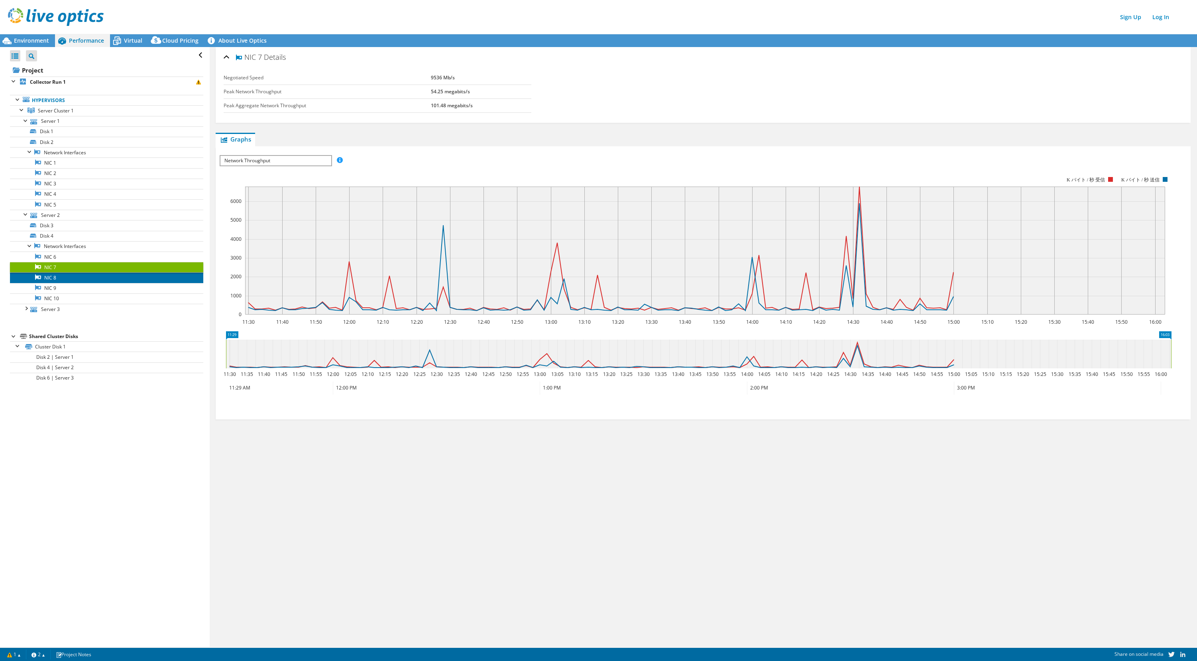
click at [75, 279] on link "NIC 8" at bounding box center [106, 277] width 193 height 10
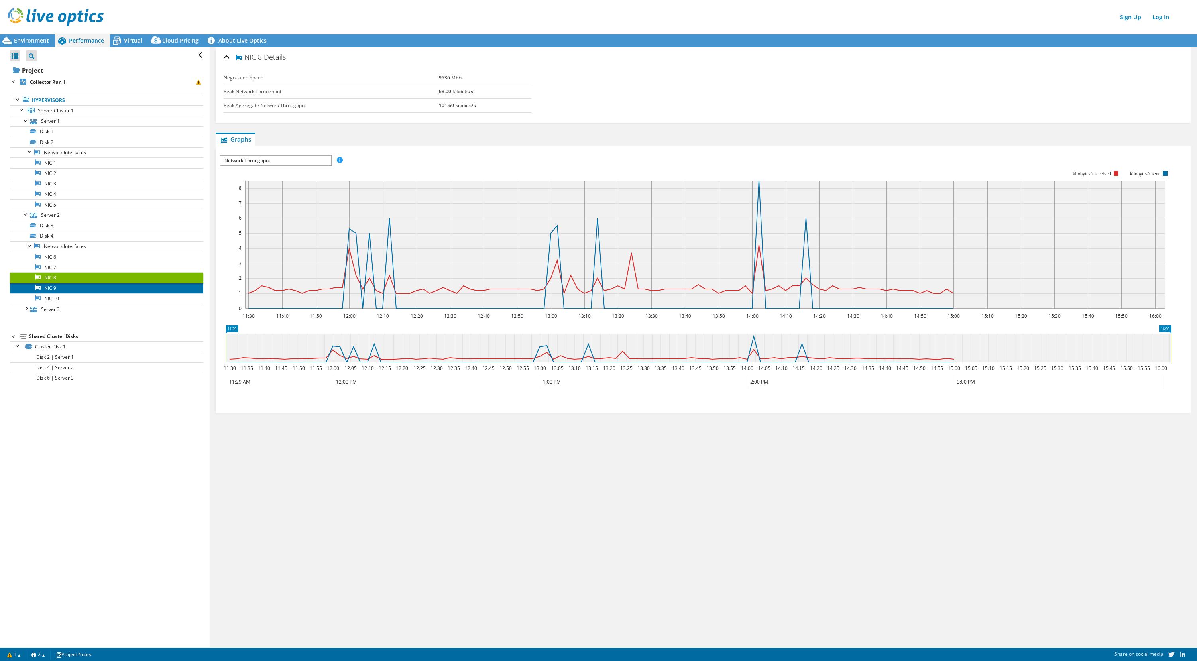
click at [73, 289] on link "NIC 9" at bounding box center [106, 288] width 193 height 10
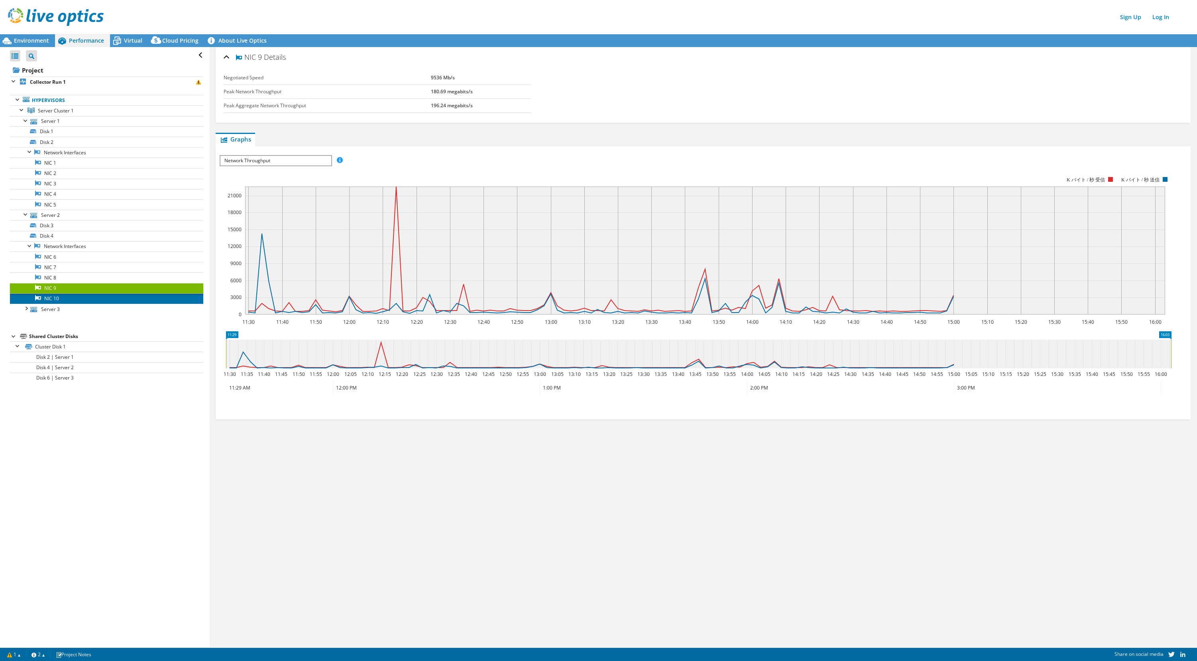
click at [73, 296] on link "NIC 10" at bounding box center [106, 298] width 193 height 10
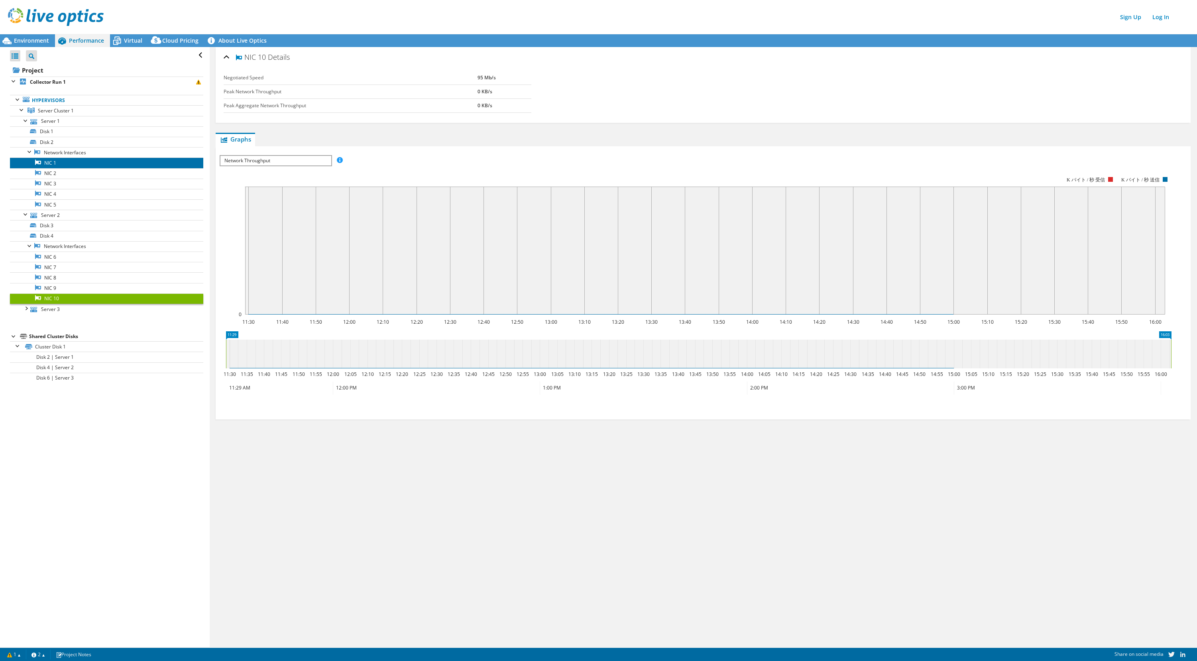
click at [67, 163] on link "NIC 1" at bounding box center [106, 162] width 193 height 10
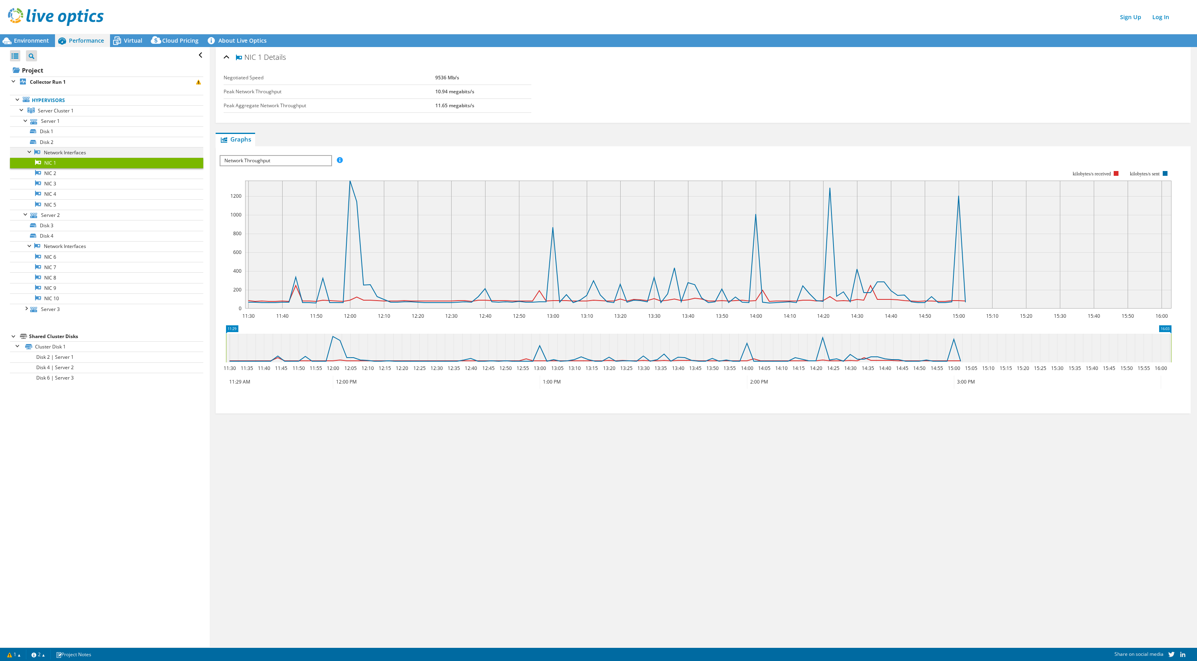
click at [29, 149] on div at bounding box center [30, 151] width 8 height 8
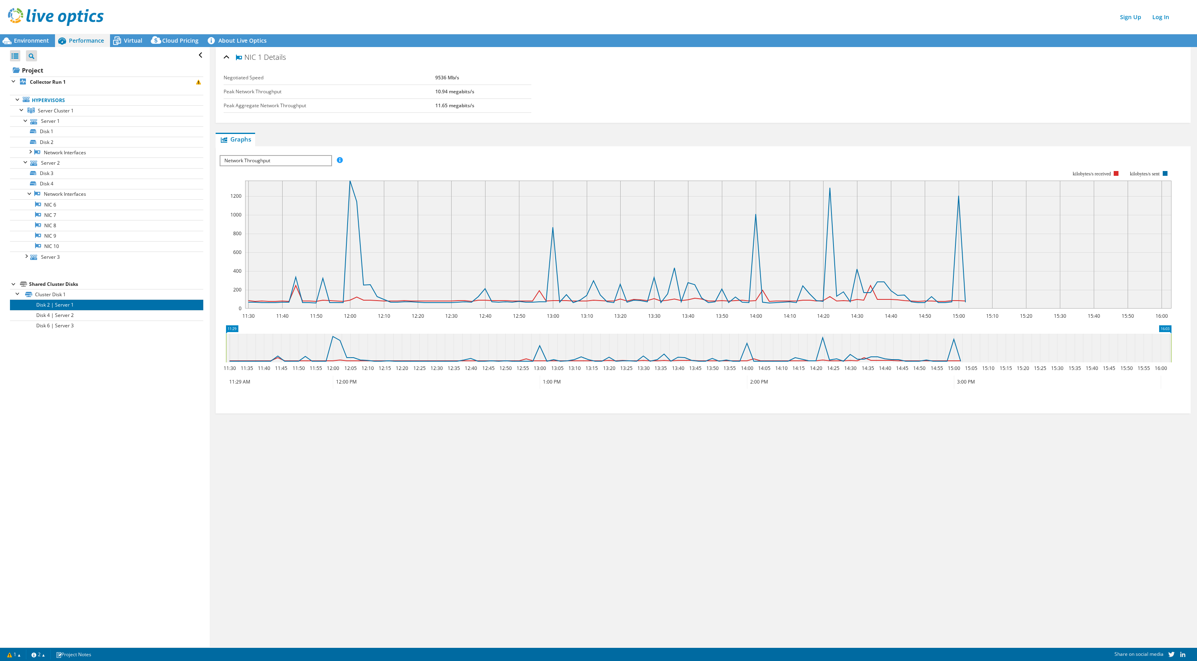
click at [85, 302] on link "Disk 2 | Server 1" at bounding box center [106, 304] width 193 height 10
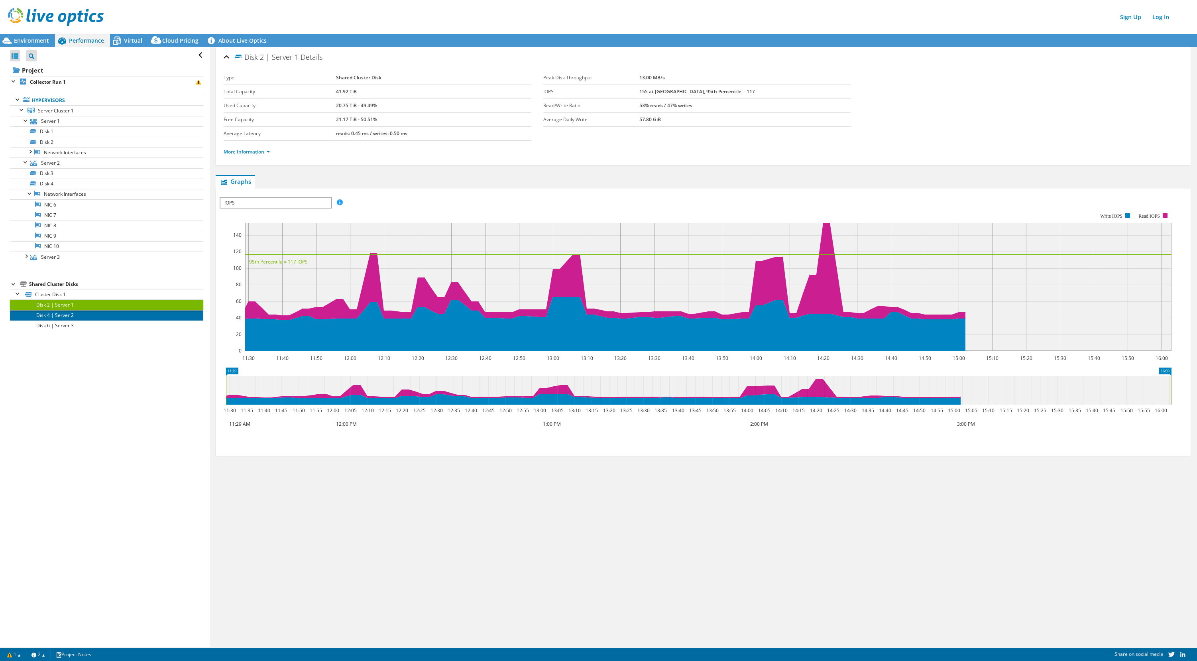
click at [74, 314] on link "Disk 4 | Server 2" at bounding box center [106, 315] width 193 height 10
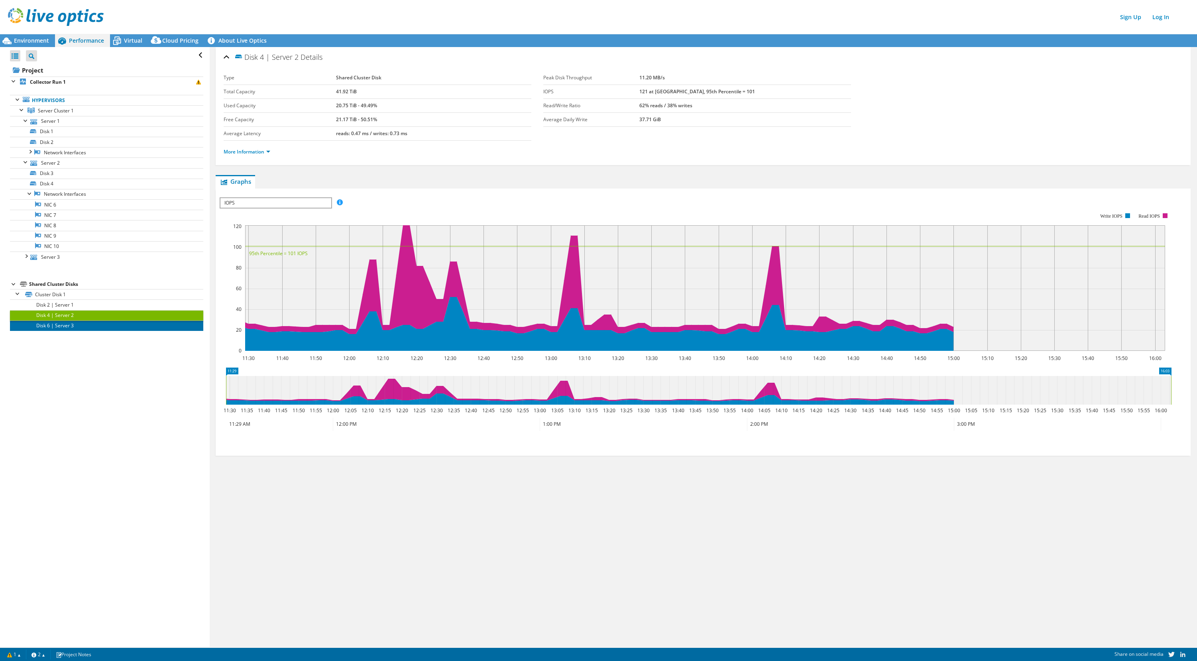
click at [77, 324] on link "Disk 6 | Server 3" at bounding box center [106, 325] width 193 height 10
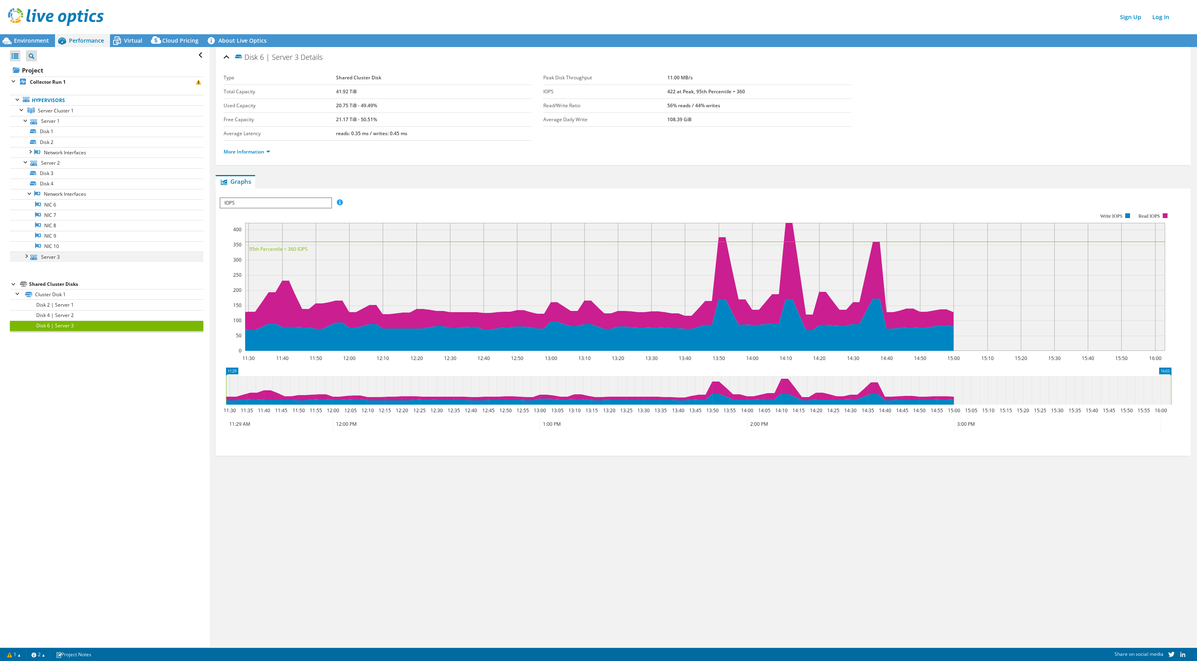
click at [24, 255] on div at bounding box center [26, 255] width 8 height 8
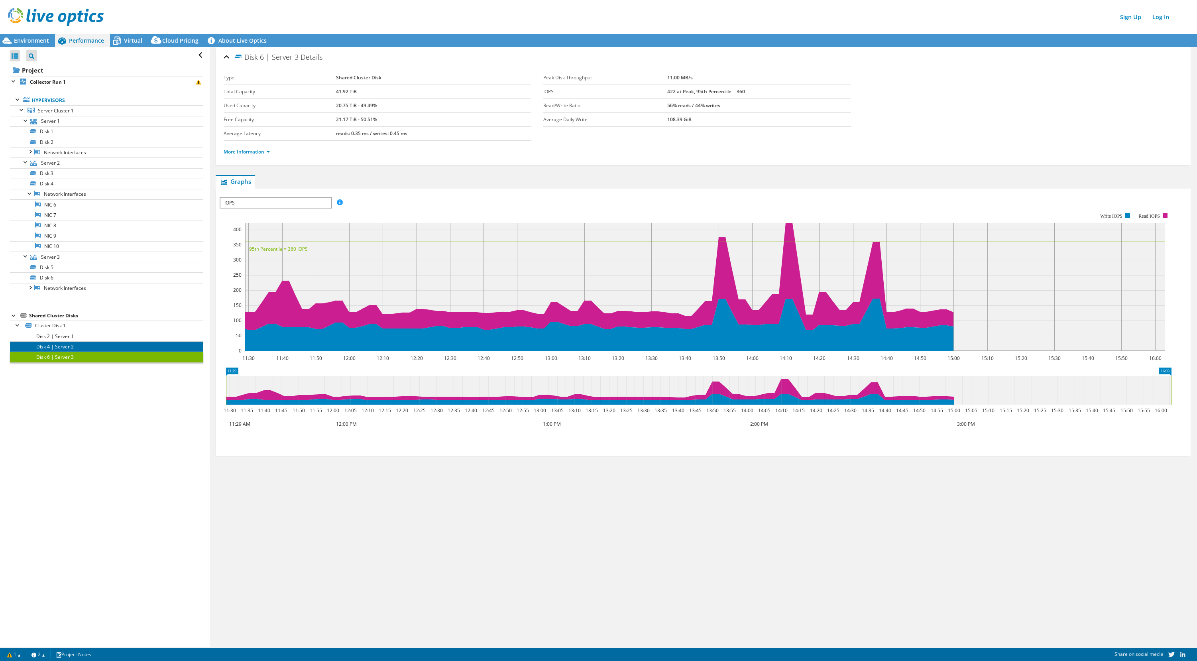
click at [80, 341] on link "Disk 4 | Server 2" at bounding box center [106, 346] width 193 height 10
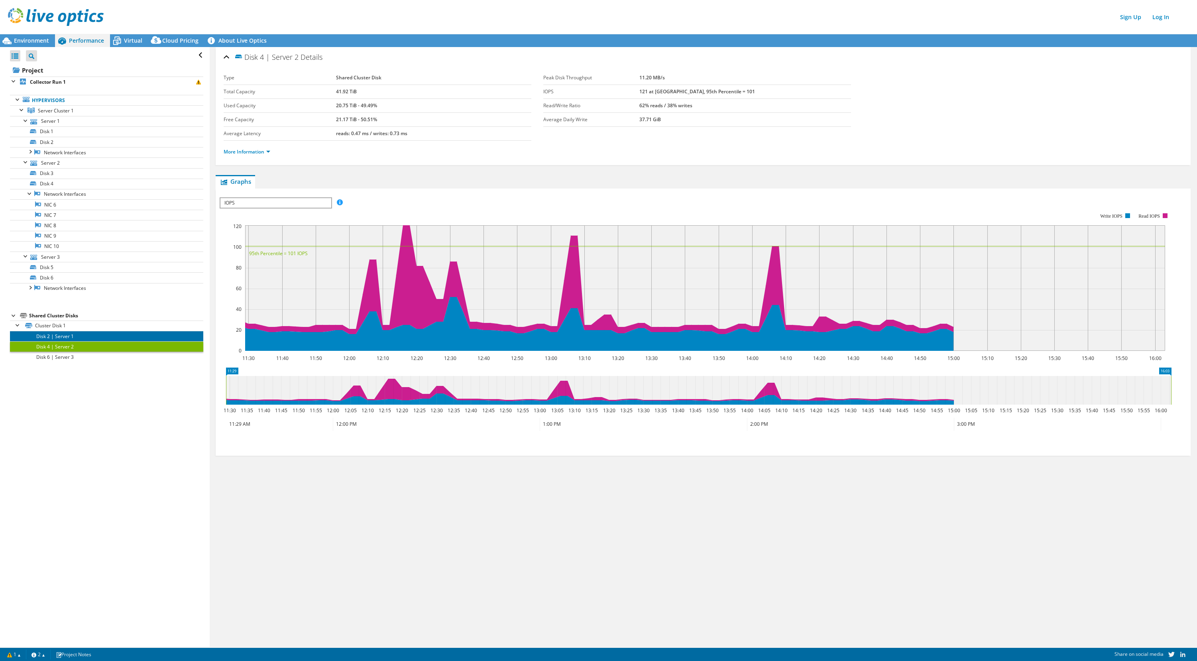
click at [95, 336] on link "Disk 2 | Server 1" at bounding box center [106, 336] width 193 height 10
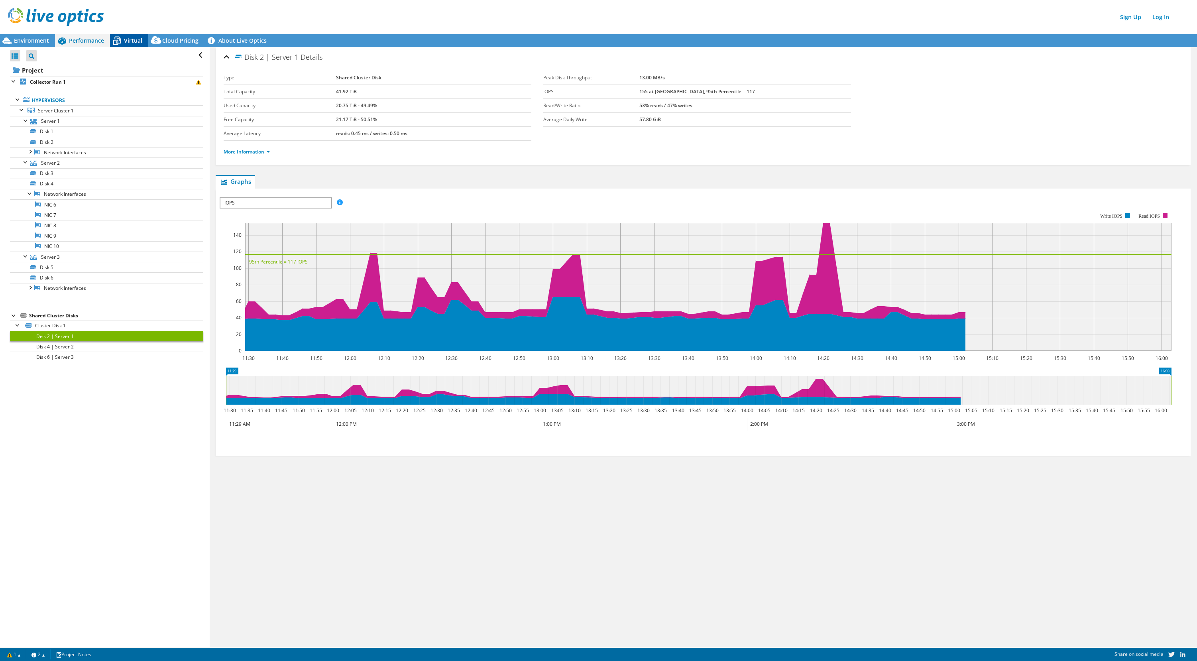
click at [131, 42] on span "Virtual" at bounding box center [133, 41] width 18 height 8
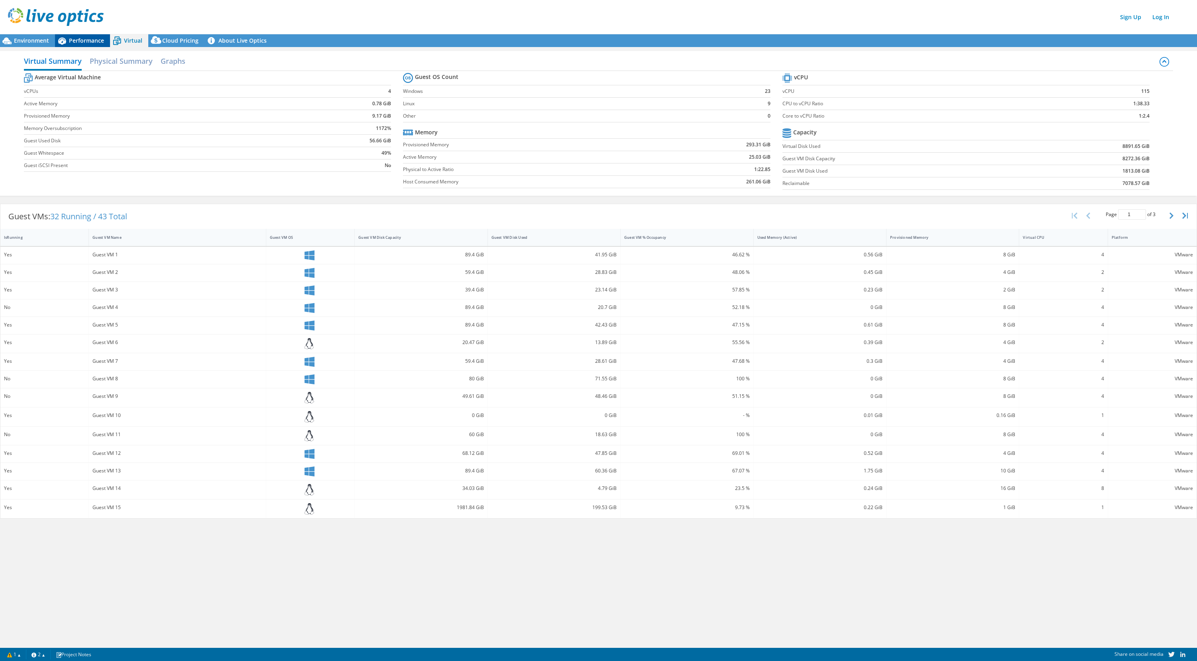
click at [82, 38] on span "Performance" at bounding box center [86, 41] width 35 height 8
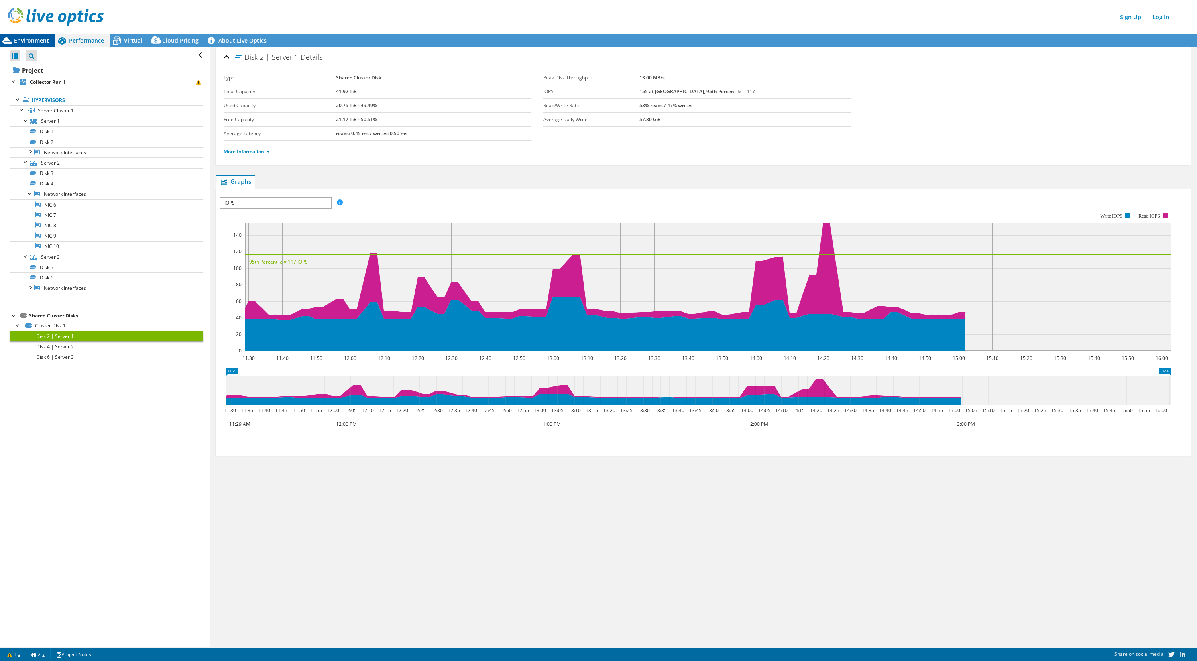
click at [35, 40] on span "Environment" at bounding box center [31, 41] width 35 height 8
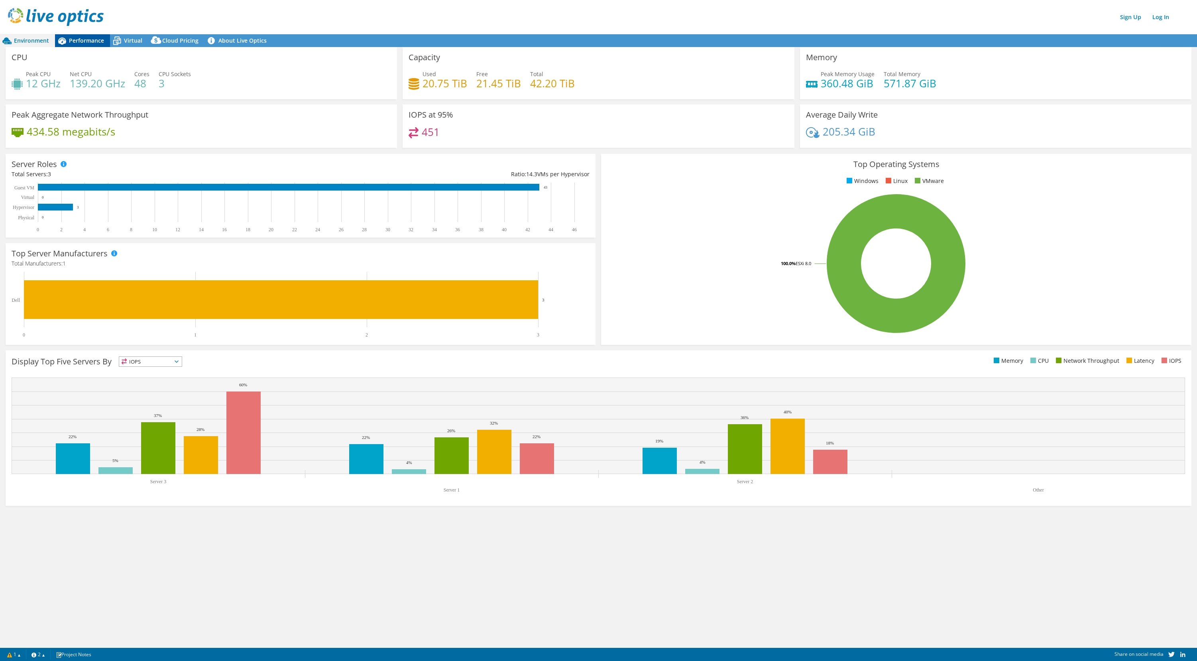
click at [81, 41] on span "Performance" at bounding box center [86, 41] width 35 height 8
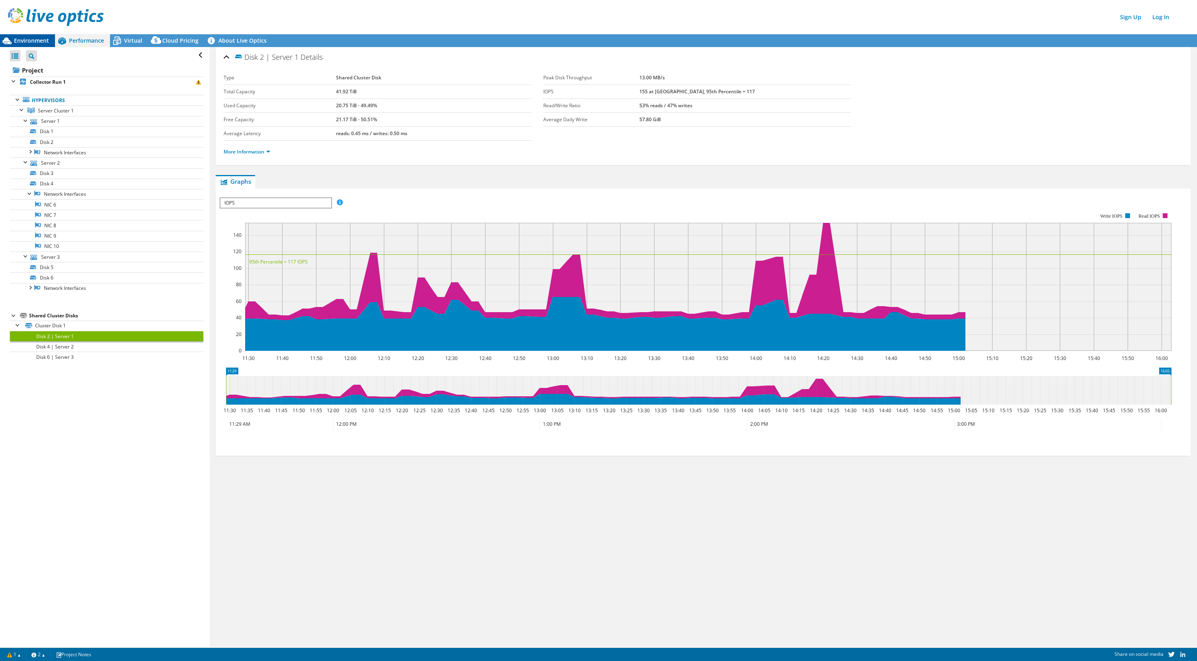
click at [39, 41] on span "Environment" at bounding box center [31, 41] width 35 height 8
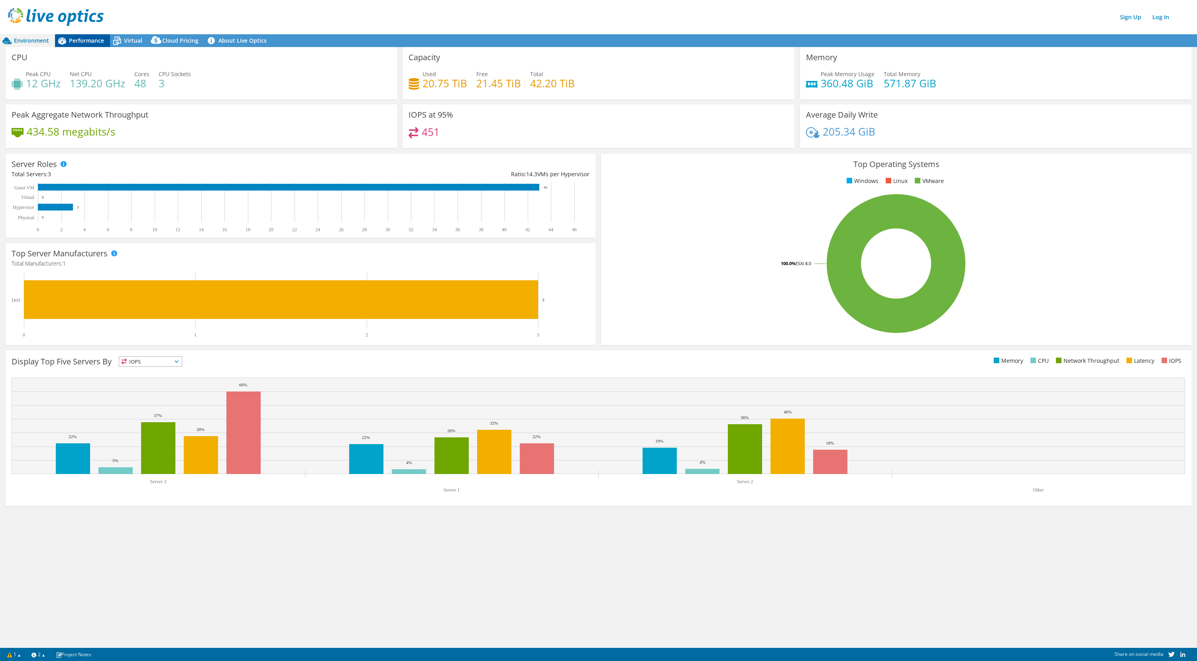
click at [82, 37] on span "Performance" at bounding box center [86, 41] width 35 height 8
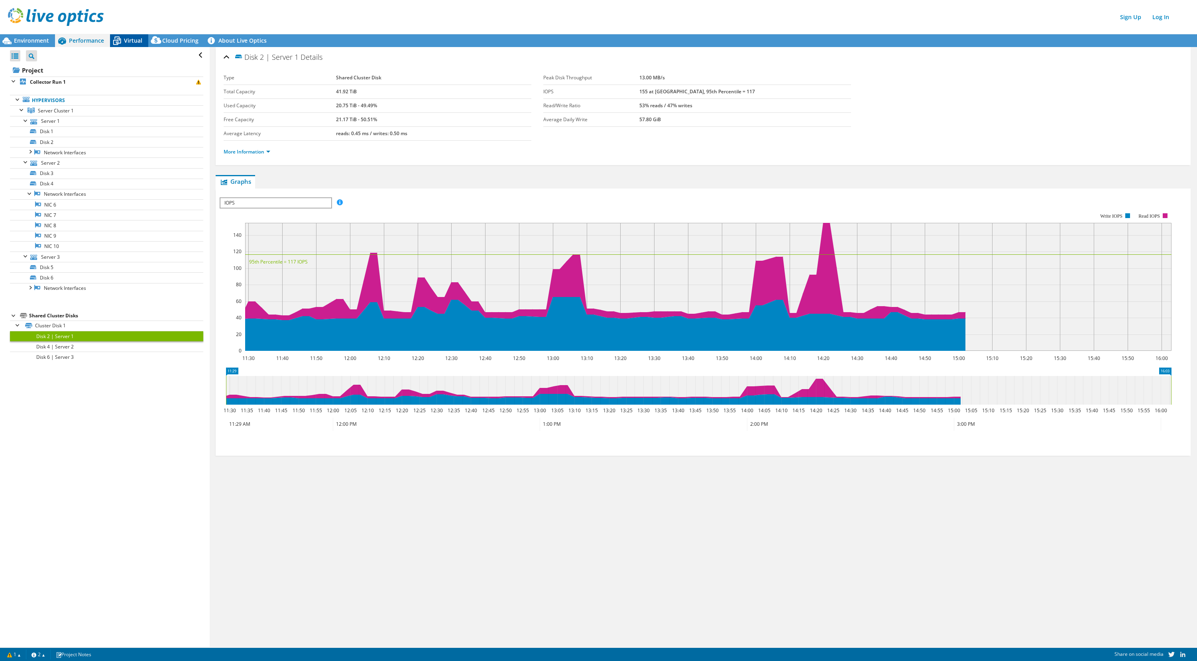
click at [140, 41] on span "Virtual" at bounding box center [133, 41] width 18 height 8
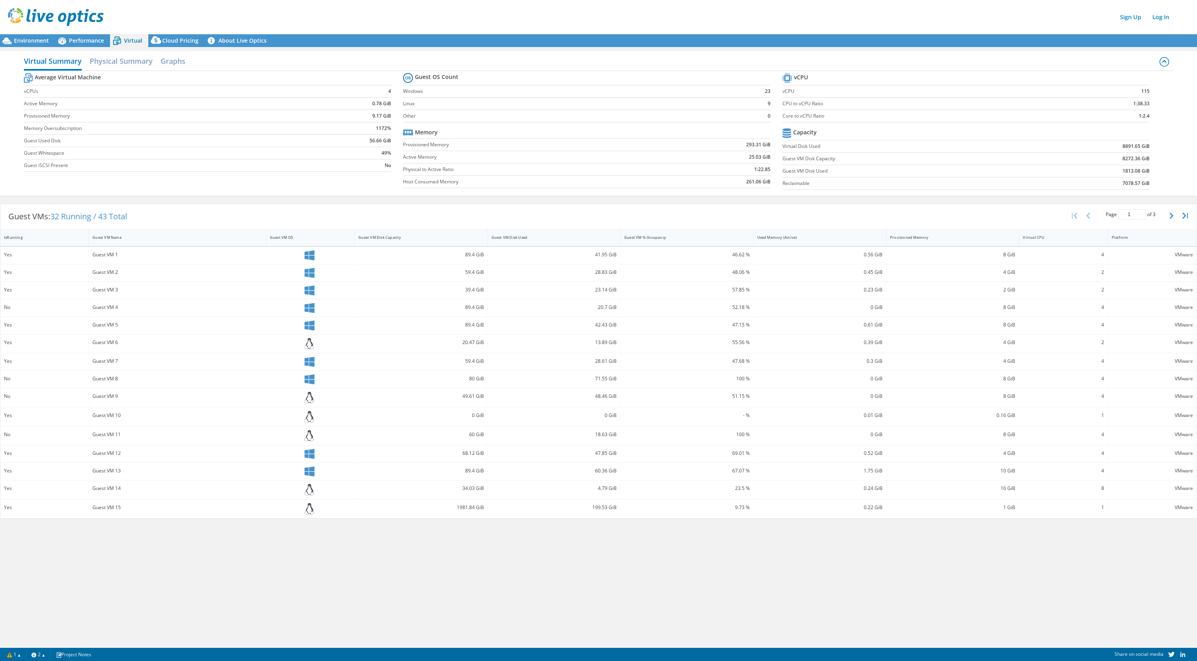
click at [85, 29] on header "Sign Up Log In" at bounding box center [606, 17] width 1213 height 34
click at [86, 38] on span "Performance" at bounding box center [86, 41] width 35 height 8
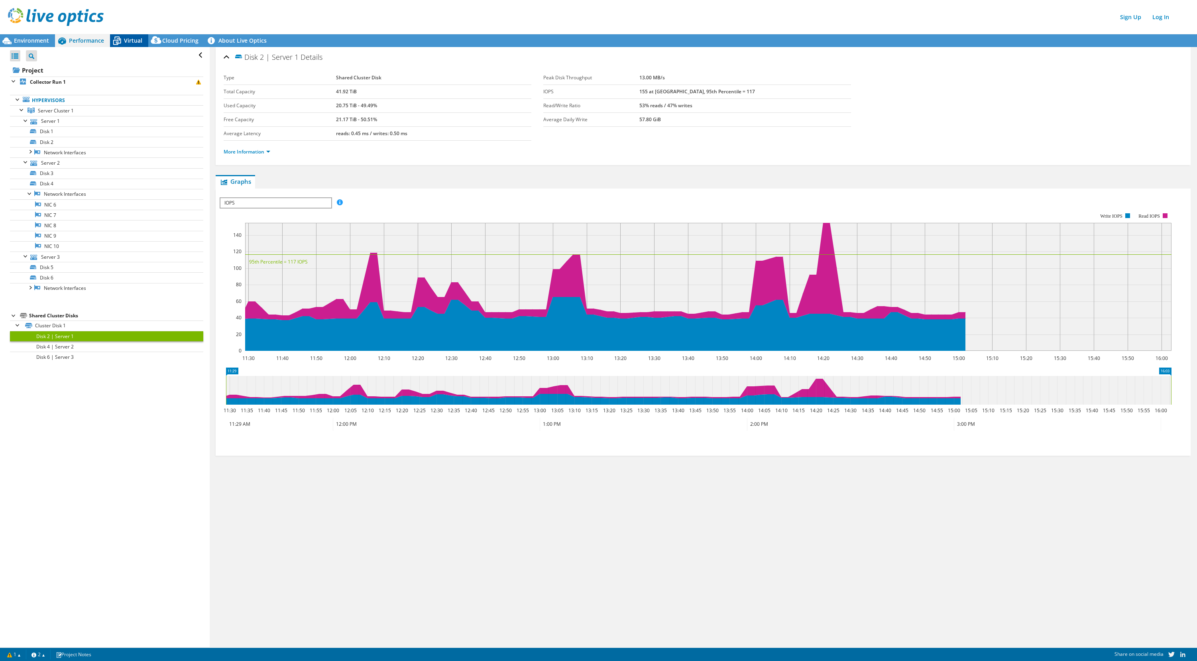
click at [122, 40] on icon at bounding box center [117, 41] width 14 height 14
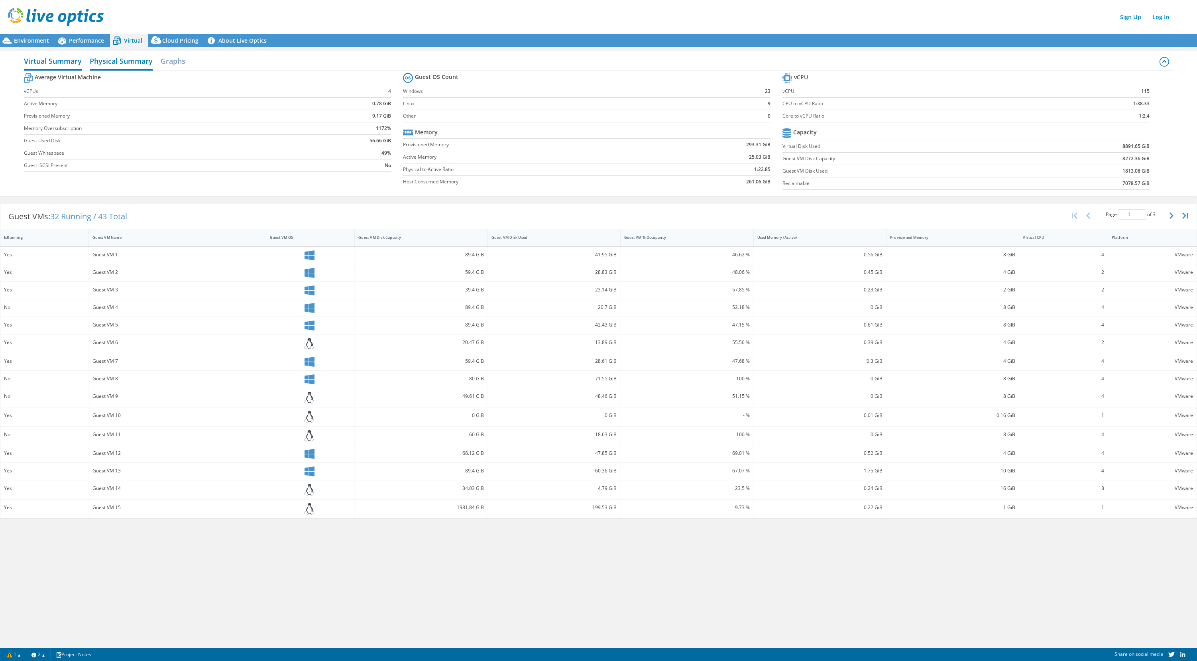
click at [128, 60] on h2 "Physical Summary" at bounding box center [121, 62] width 63 height 18
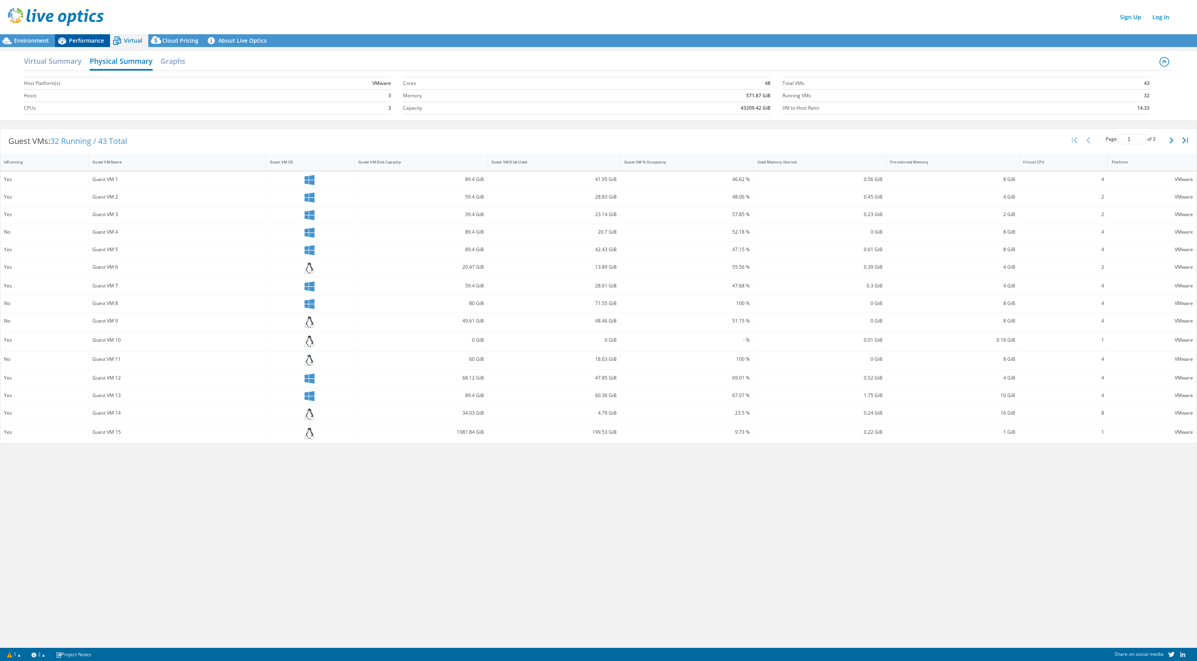
click at [94, 41] on span "Performance" at bounding box center [86, 41] width 35 height 8
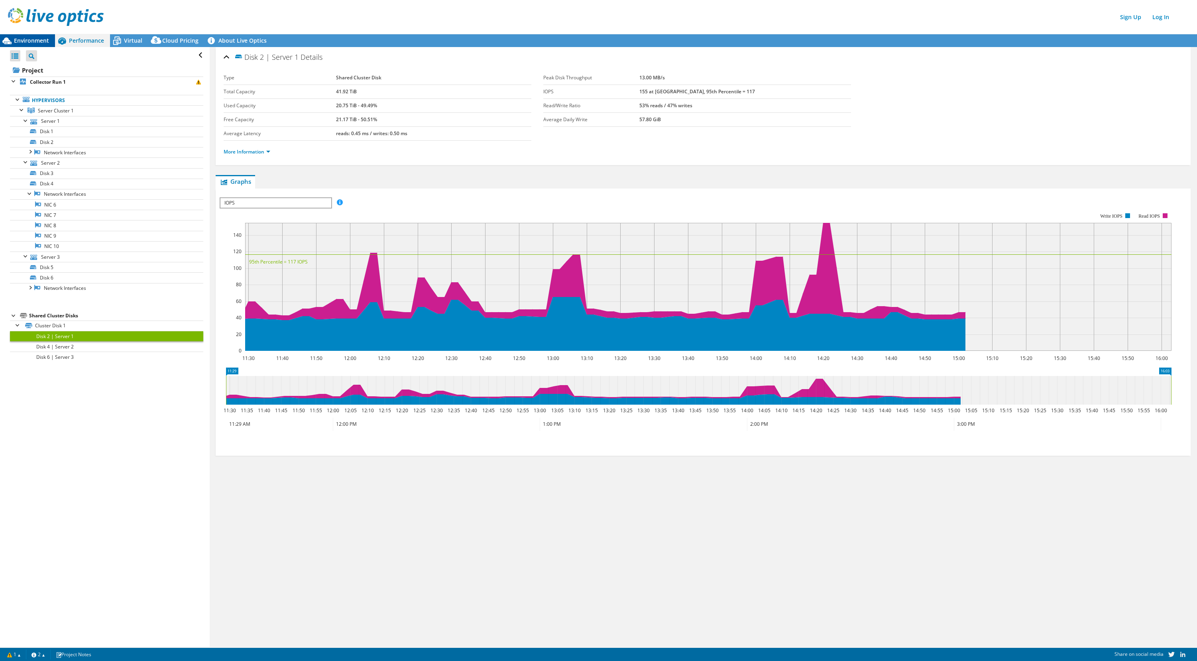
click at [41, 43] on span "Environment" at bounding box center [31, 41] width 35 height 8
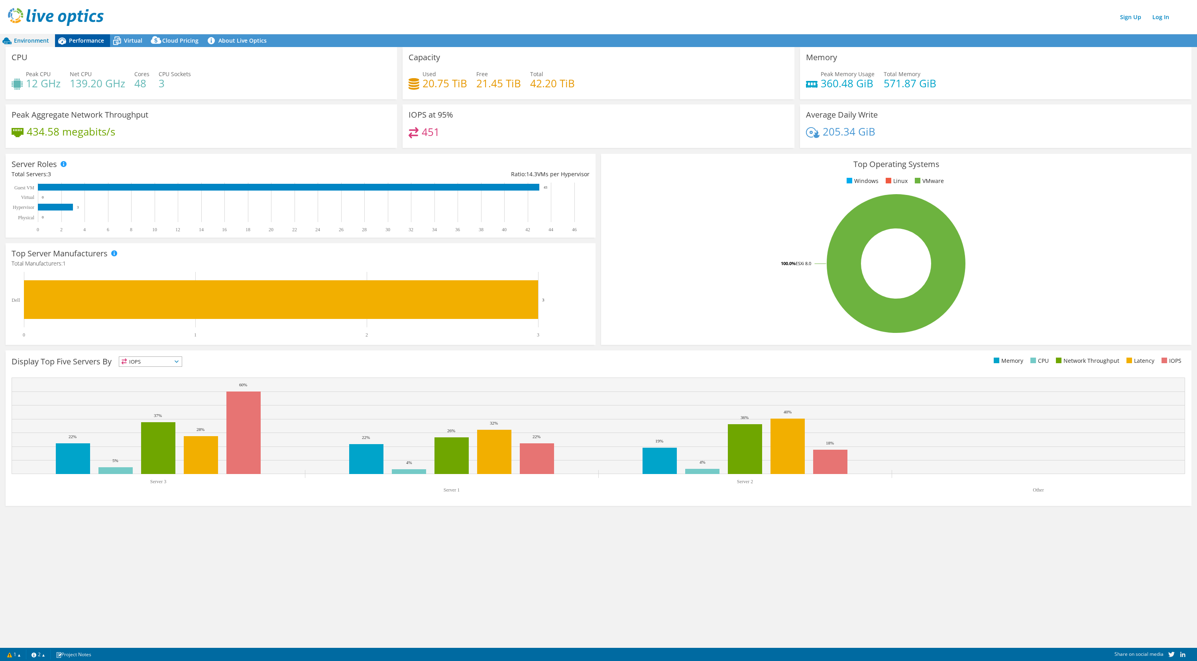
click at [70, 42] on span "Performance" at bounding box center [86, 41] width 35 height 8
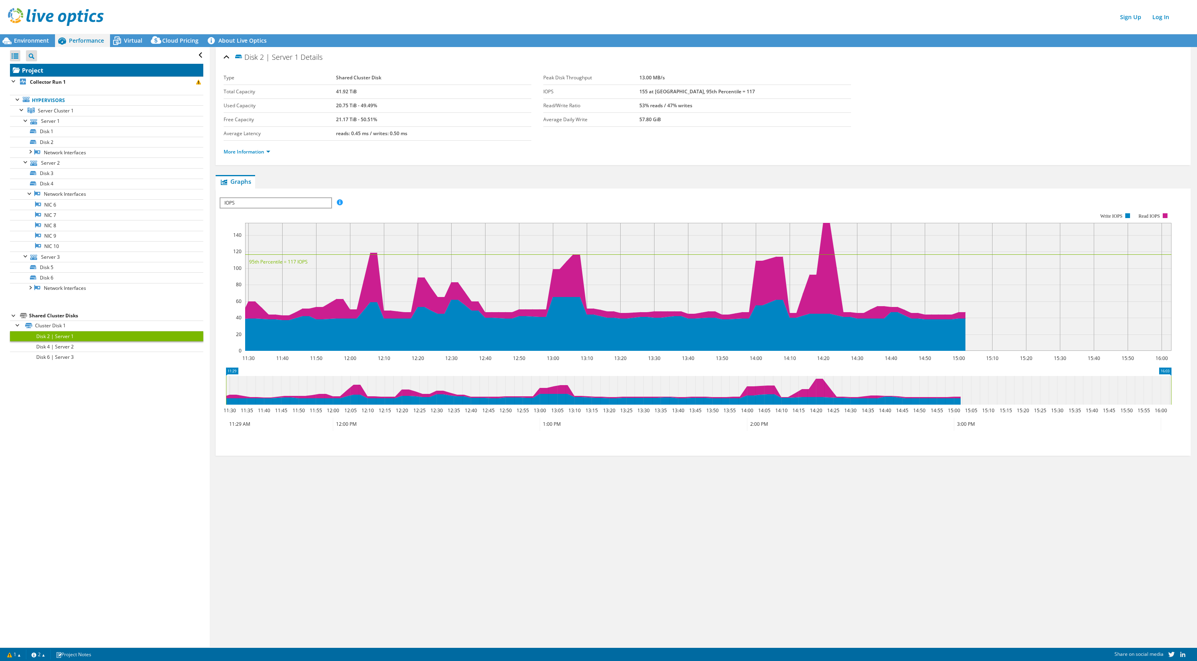
click at [66, 70] on link "Project" at bounding box center [106, 70] width 193 height 13
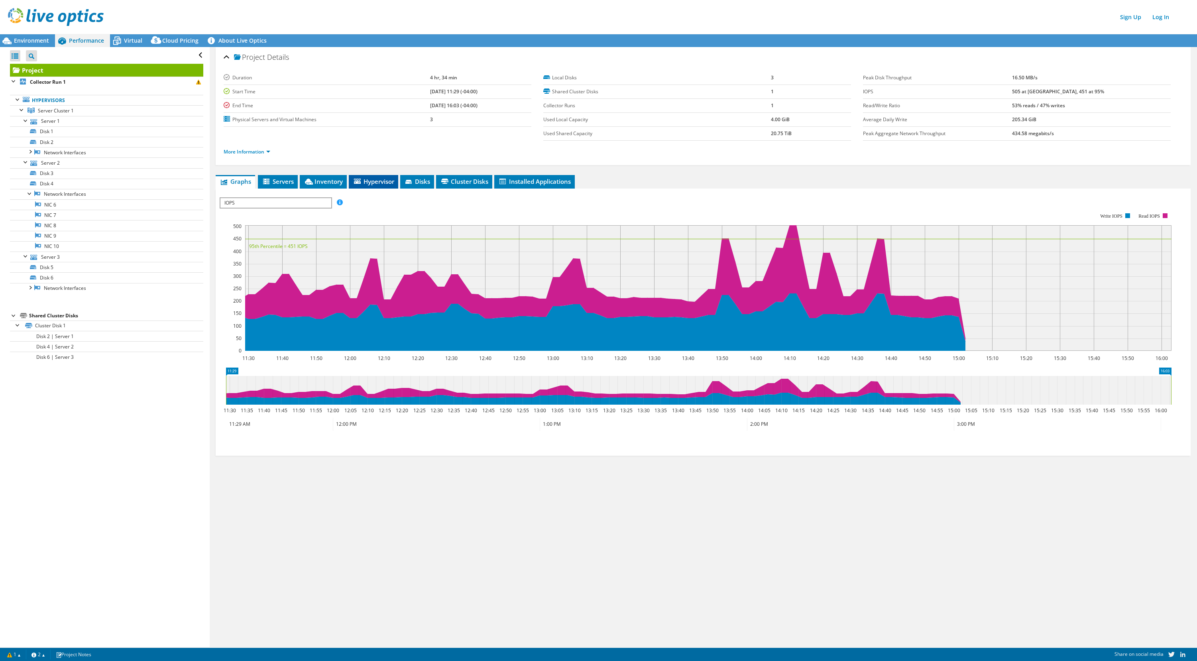
click at [370, 184] on span "Hypervisor" at bounding box center [373, 181] width 41 height 8
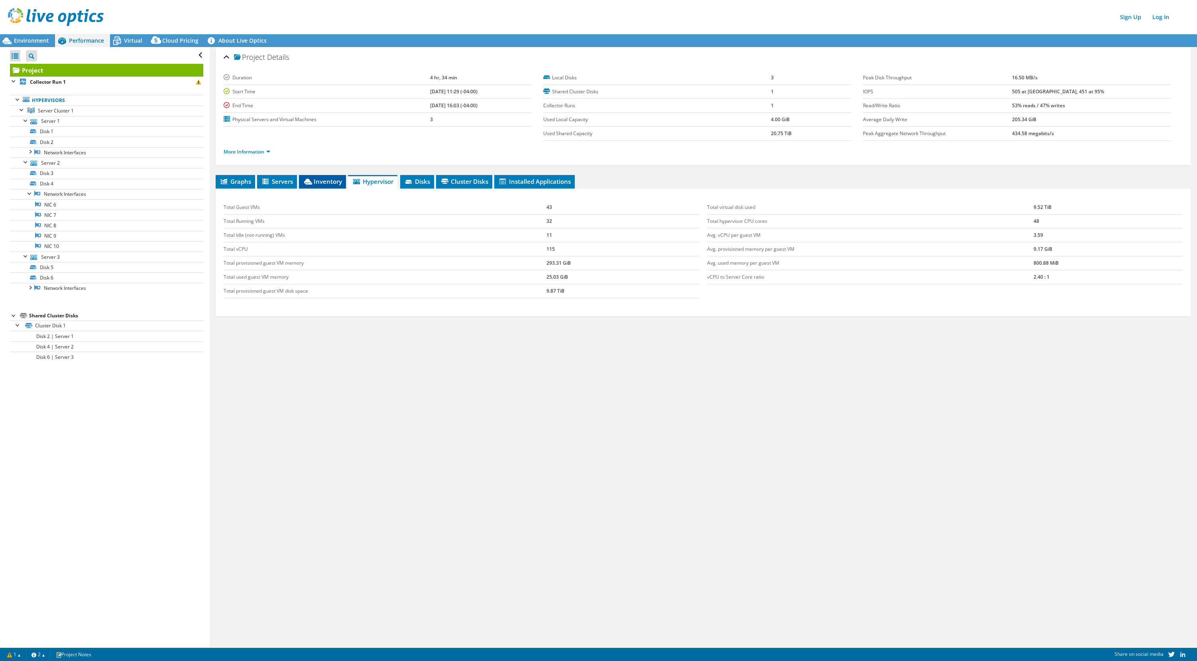
click at [326, 180] on span "Inventory" at bounding box center [322, 181] width 39 height 8
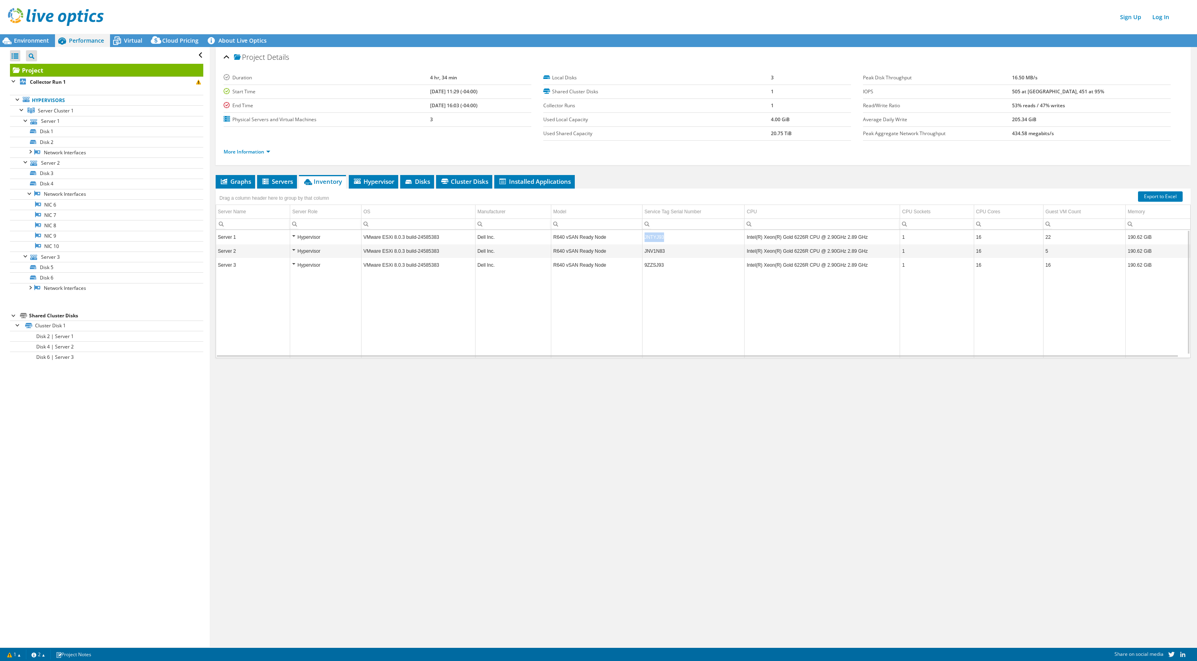
drag, startPoint x: 668, startPoint y: 234, endPoint x: 628, endPoint y: 237, distance: 39.6
click at [628, 237] on tr "Server 1 Hypervisor VMware ESXi 8.0.3 build-24585383 Dell Inc. R640 vSAN Ready …" at bounding box center [703, 237] width 974 height 14
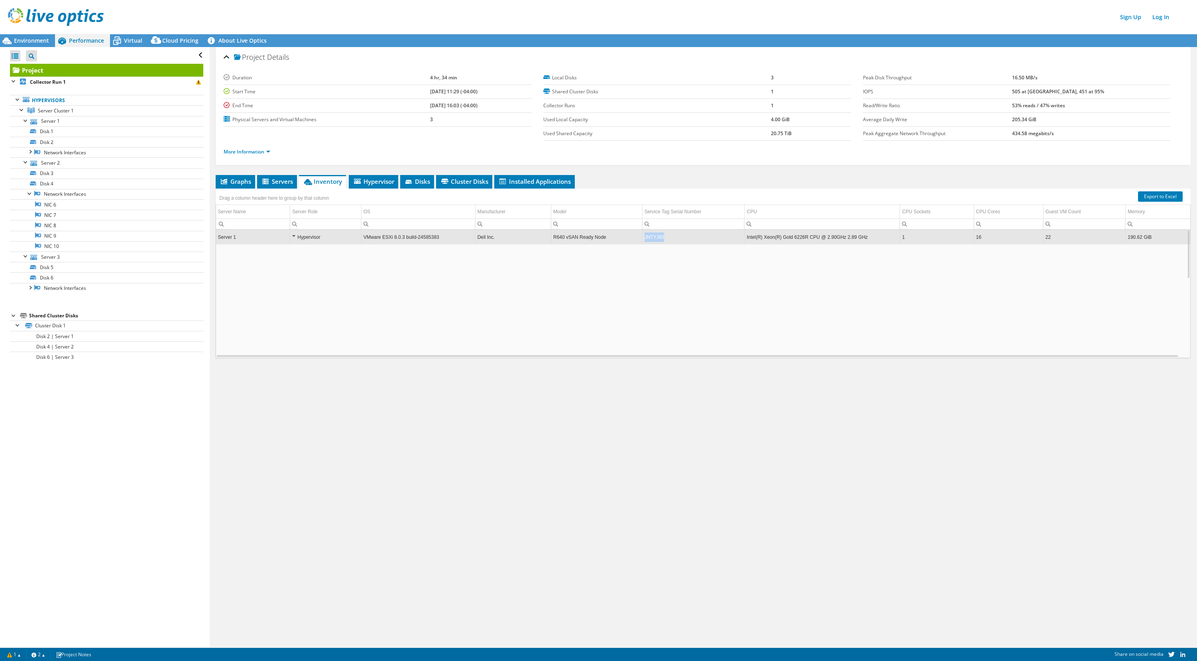
drag, startPoint x: 665, startPoint y: 237, endPoint x: 626, endPoint y: 236, distance: 39.1
click at [626, 236] on tr "Server 1 Hypervisor VMware ESXi 8.0.3 build-24585383 Dell Inc. R640 vSAN Ready …" at bounding box center [703, 237] width 974 height 14
click at [134, 37] on span "Virtual" at bounding box center [133, 41] width 18 height 8
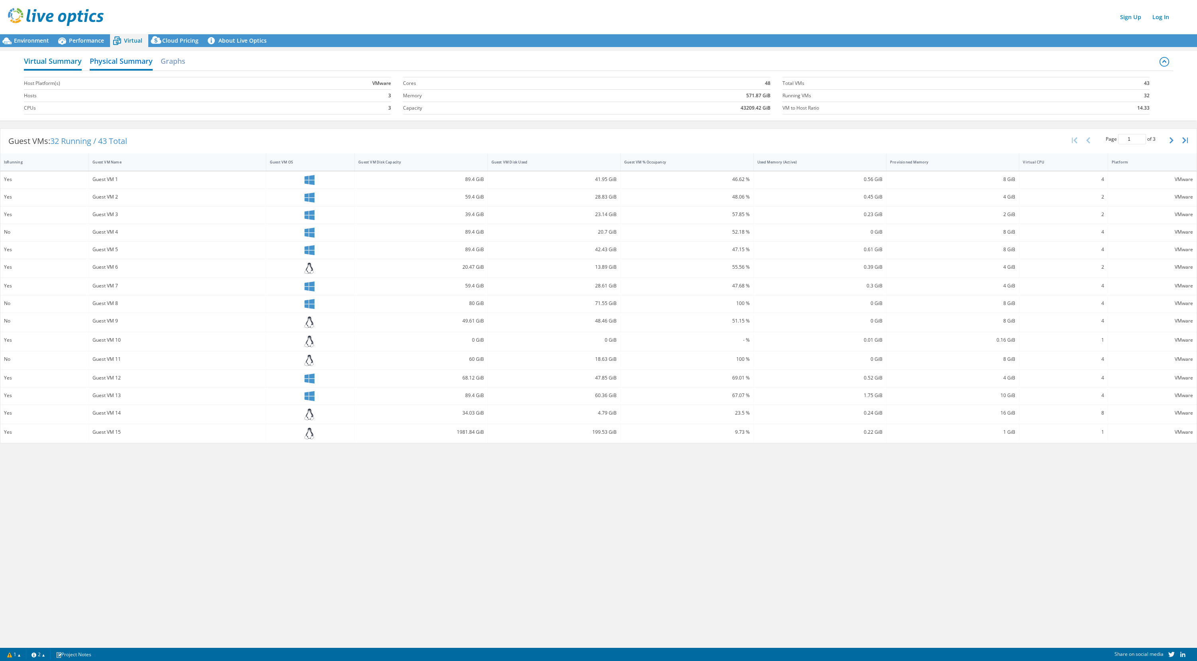
click at [58, 61] on h2 "Virtual Summary" at bounding box center [53, 62] width 58 height 18
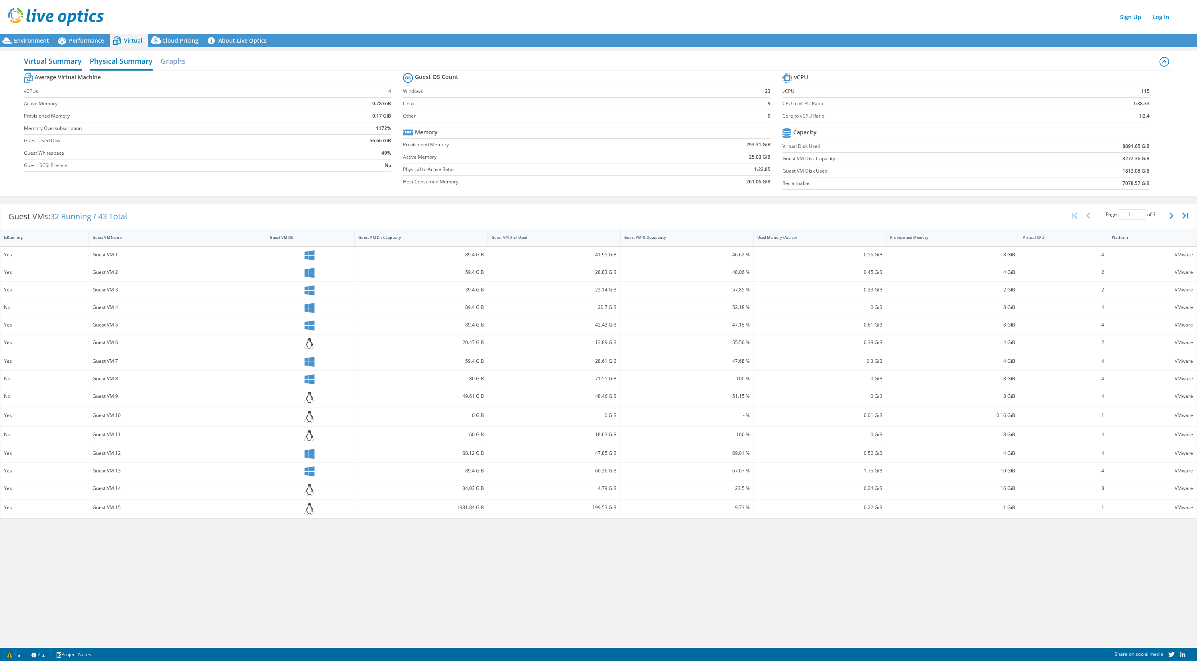
click at [145, 57] on h2 "Physical Summary" at bounding box center [121, 62] width 63 height 18
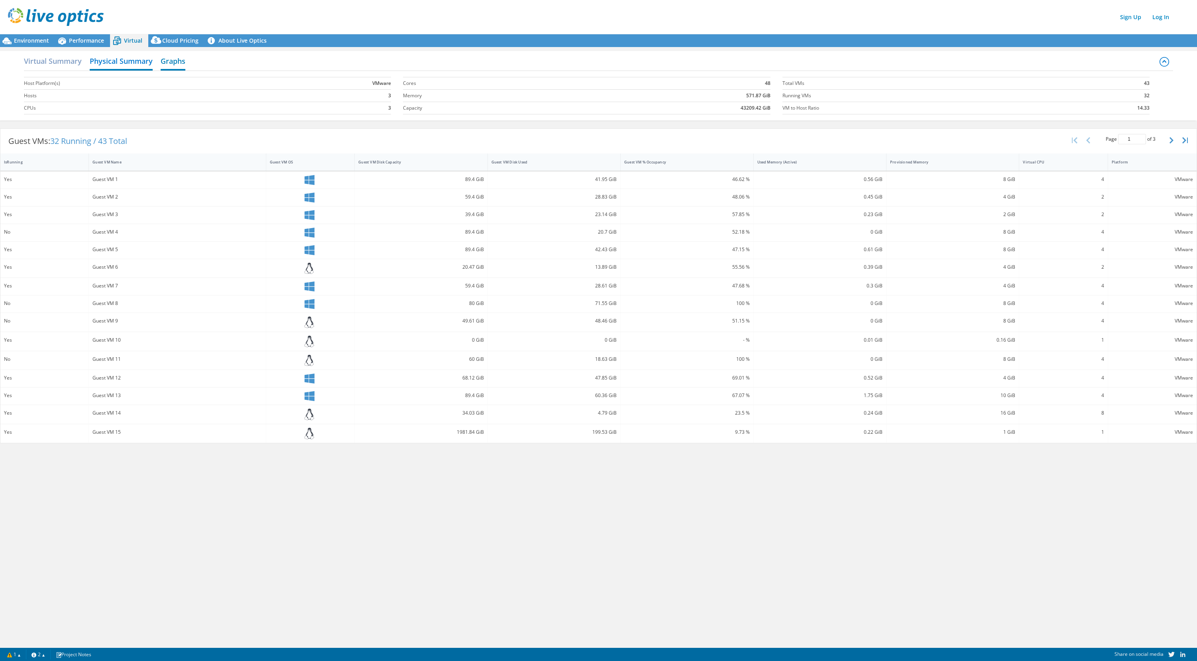
click at [173, 61] on h2 "Graphs" at bounding box center [173, 62] width 25 height 18
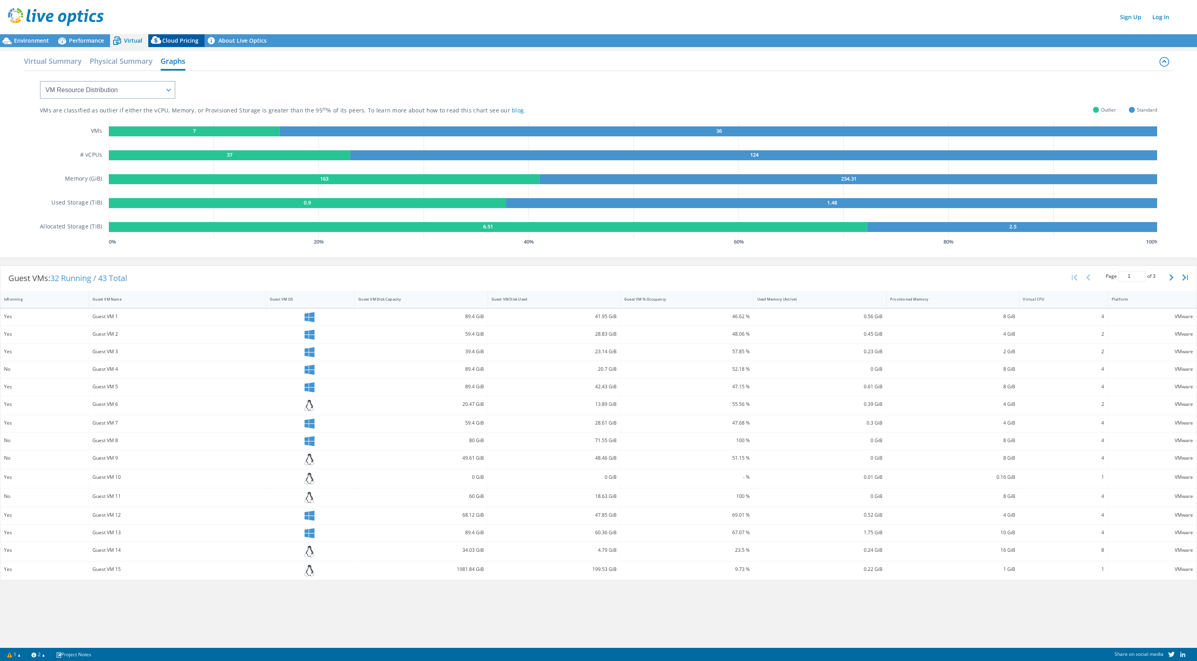
click at [184, 39] on span "Cloud Pricing" at bounding box center [180, 41] width 36 height 8
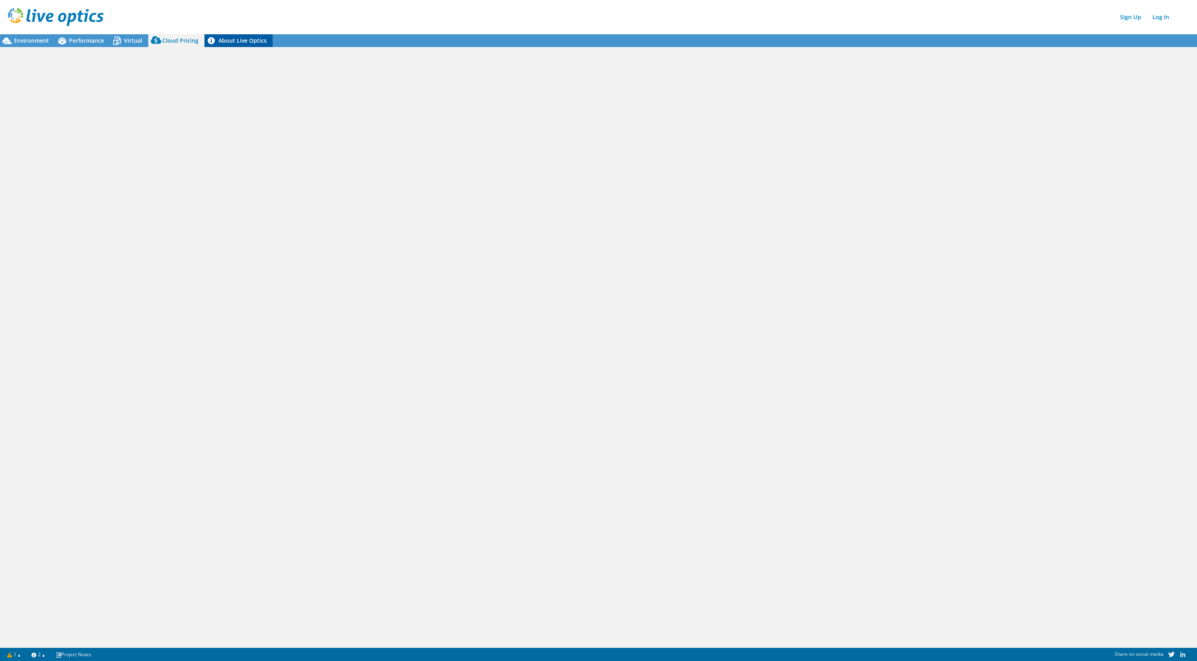
click at [233, 42] on link "About Live Optics" at bounding box center [238, 40] width 68 height 13
click at [135, 37] on span "Virtual" at bounding box center [133, 41] width 18 height 8
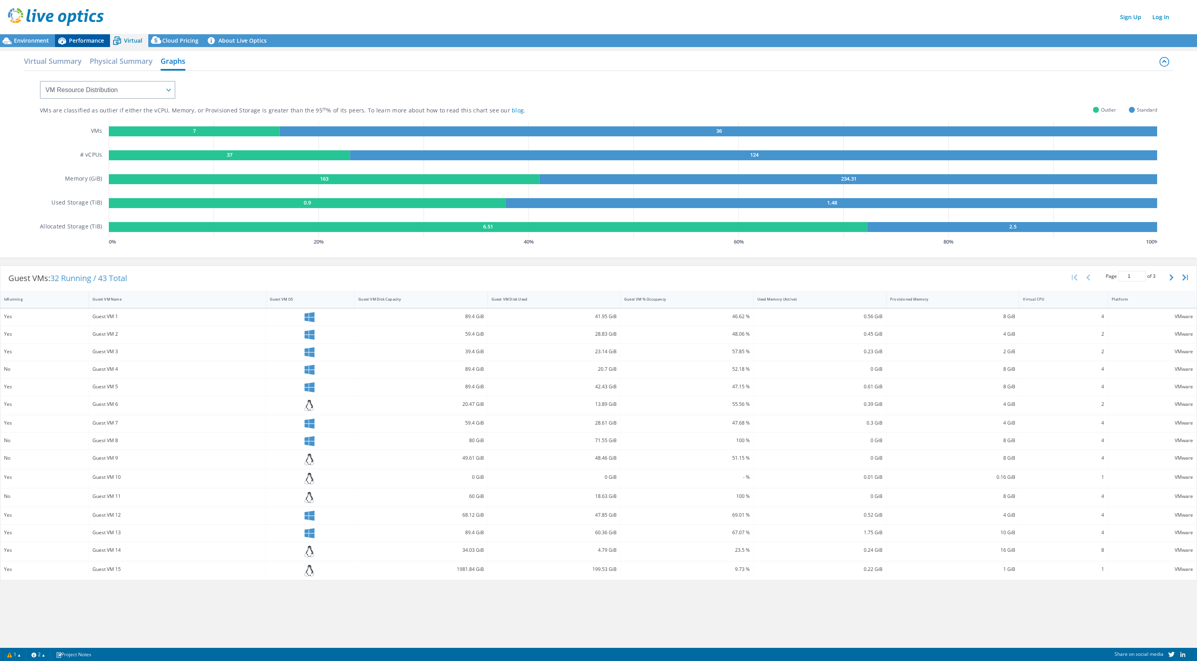
click at [73, 37] on span "Performance" at bounding box center [86, 41] width 35 height 8
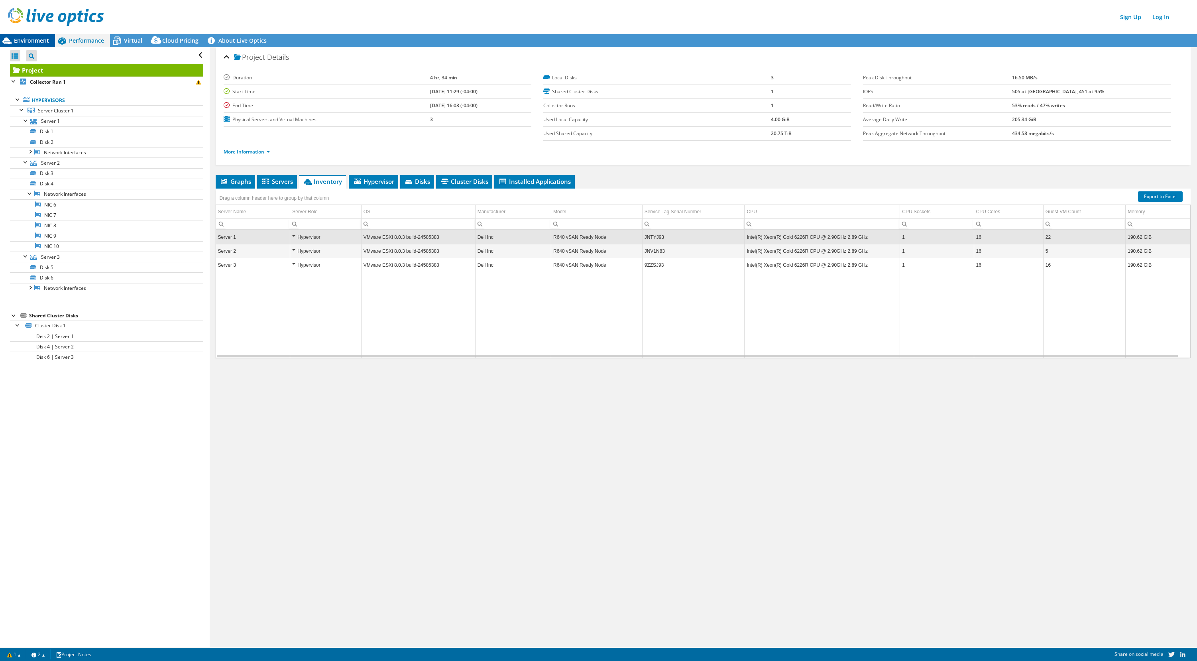
click at [27, 41] on span "Environment" at bounding box center [31, 41] width 35 height 8
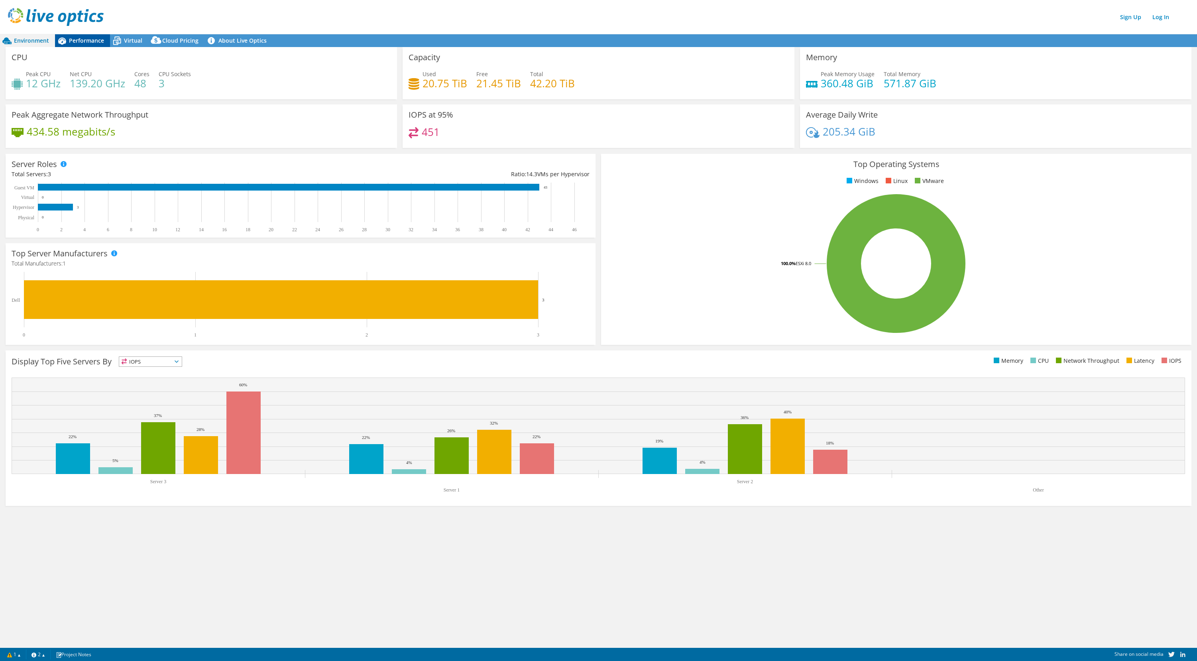
click at [89, 42] on span "Performance" at bounding box center [86, 41] width 35 height 8
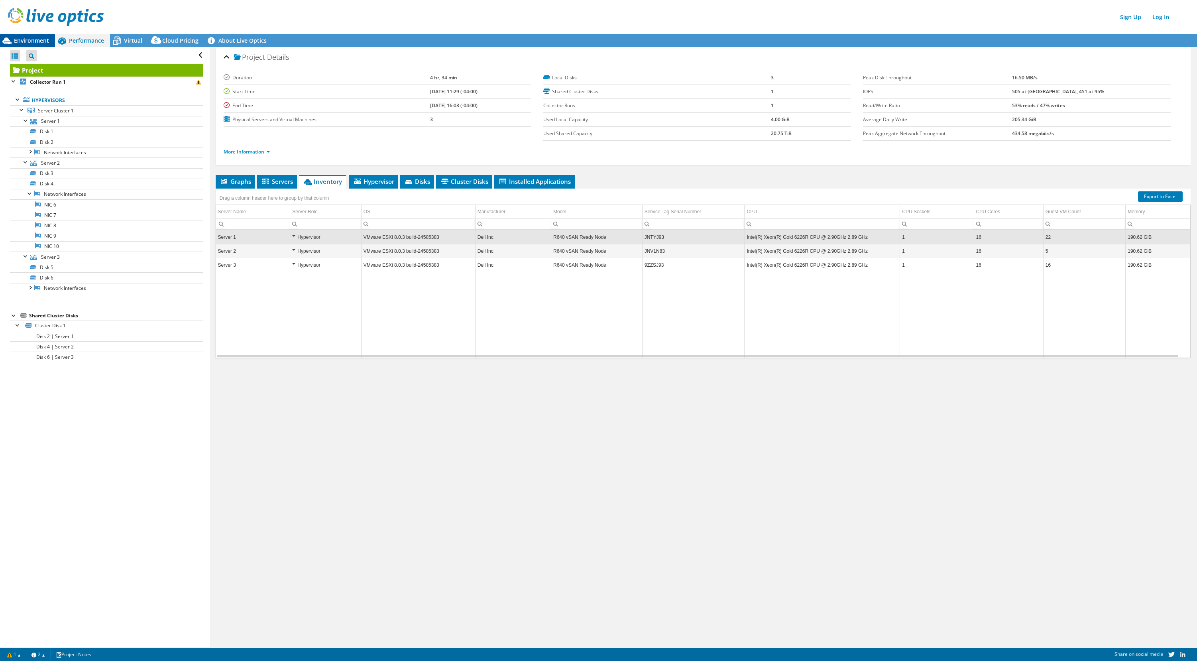
click at [31, 37] on span "Environment" at bounding box center [31, 41] width 35 height 8
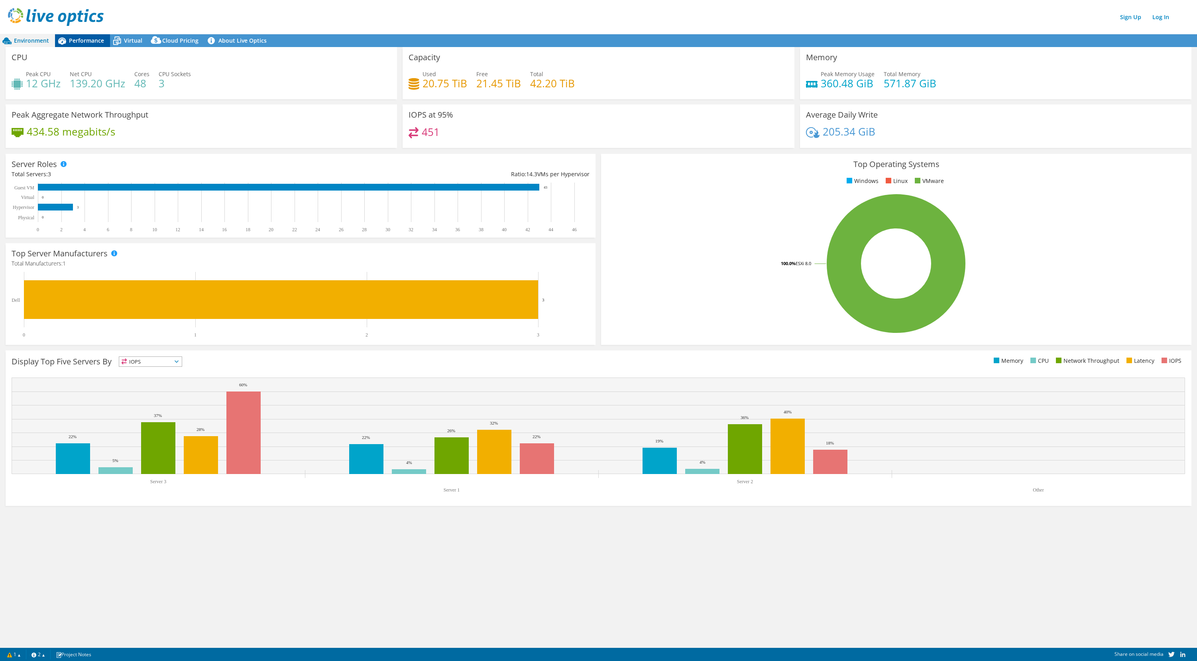
click at [97, 41] on span "Performance" at bounding box center [86, 41] width 35 height 8
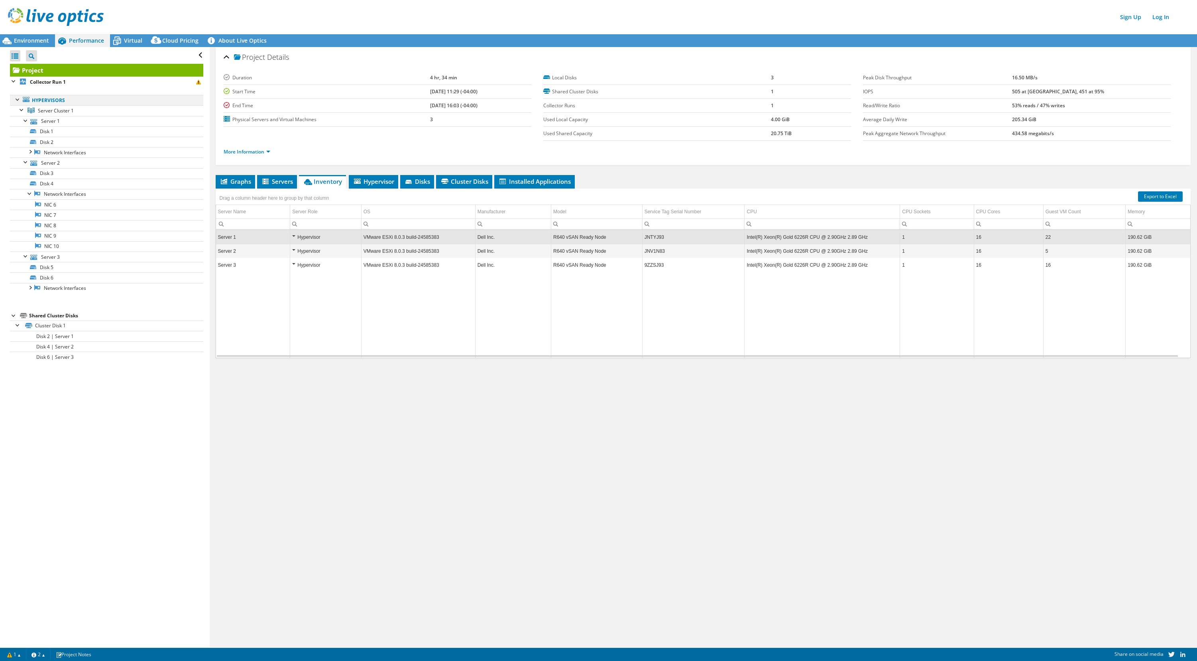
click at [19, 99] on div at bounding box center [18, 99] width 8 height 8
